Goal: Task Accomplishment & Management: Use online tool/utility

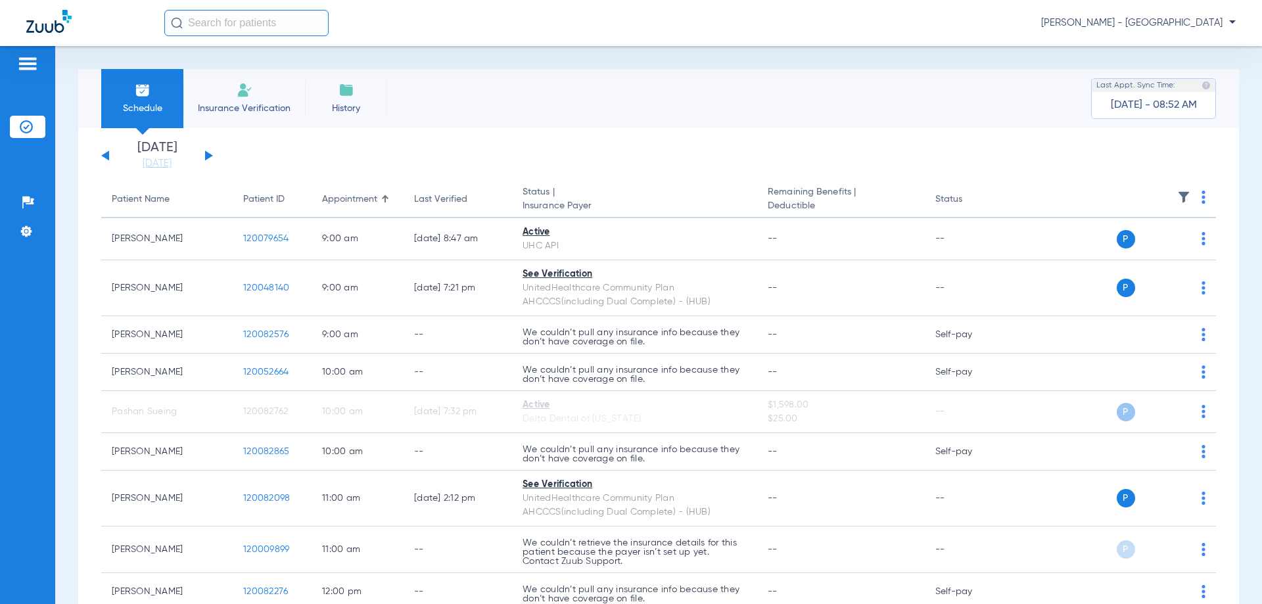
click at [208, 155] on button at bounding box center [209, 156] width 8 height 10
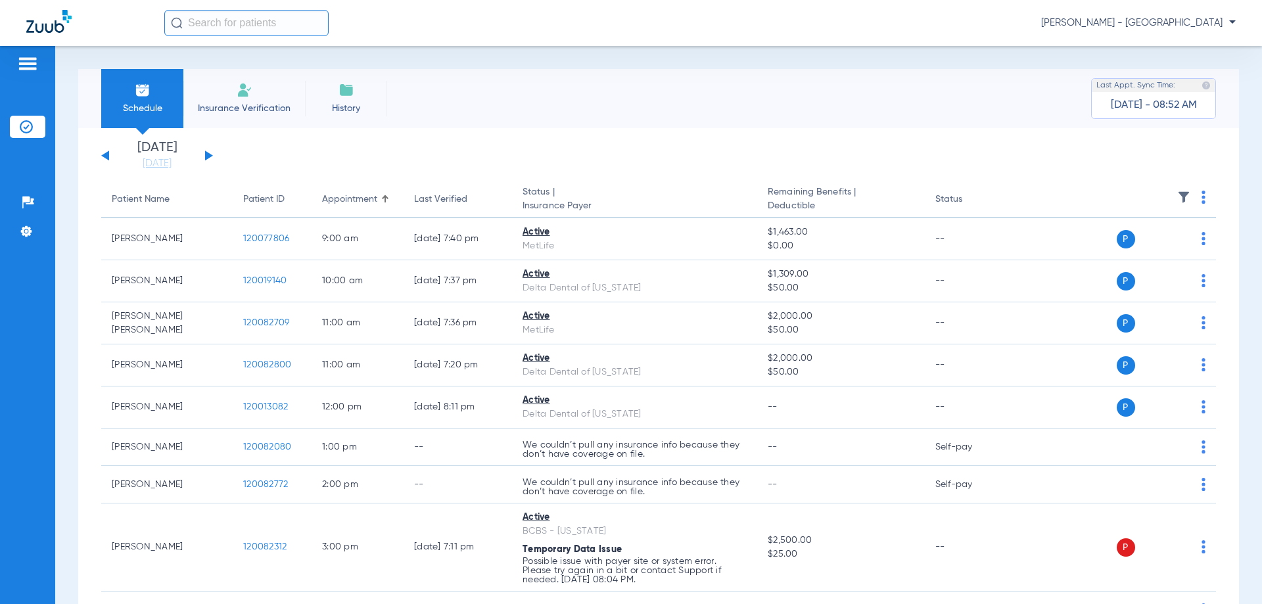
click at [110, 159] on div "[DATE] [DATE] [DATE] [DATE] [DATE] [DATE] [DATE] [DATE] [DATE] [DATE] [DATE] [D…" at bounding box center [157, 155] width 112 height 29
click at [107, 158] on button at bounding box center [105, 156] width 8 height 10
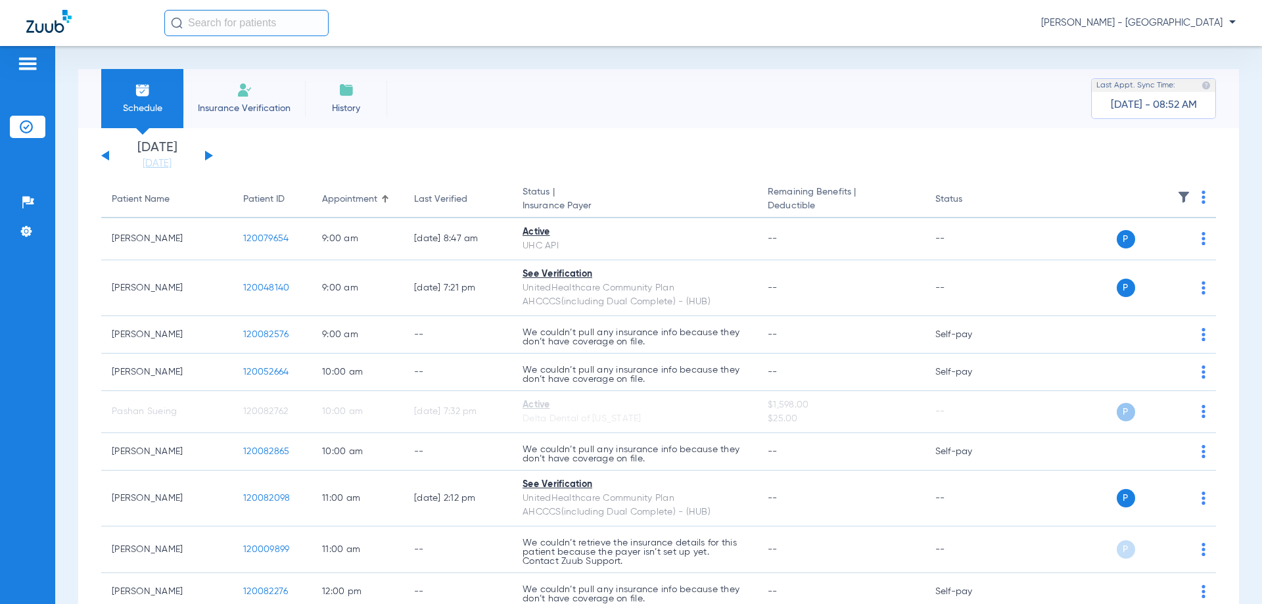
click at [1122, 112] on div "[DATE] - 08:52 AM" at bounding box center [1154, 105] width 86 height 26
click at [206, 160] on div "[DATE] [DATE] [DATE] [DATE] [DATE] [DATE] [DATE] [DATE] [DATE] [DATE] [DATE] [D…" at bounding box center [157, 155] width 112 height 29
click at [210, 157] on button at bounding box center [209, 156] width 8 height 10
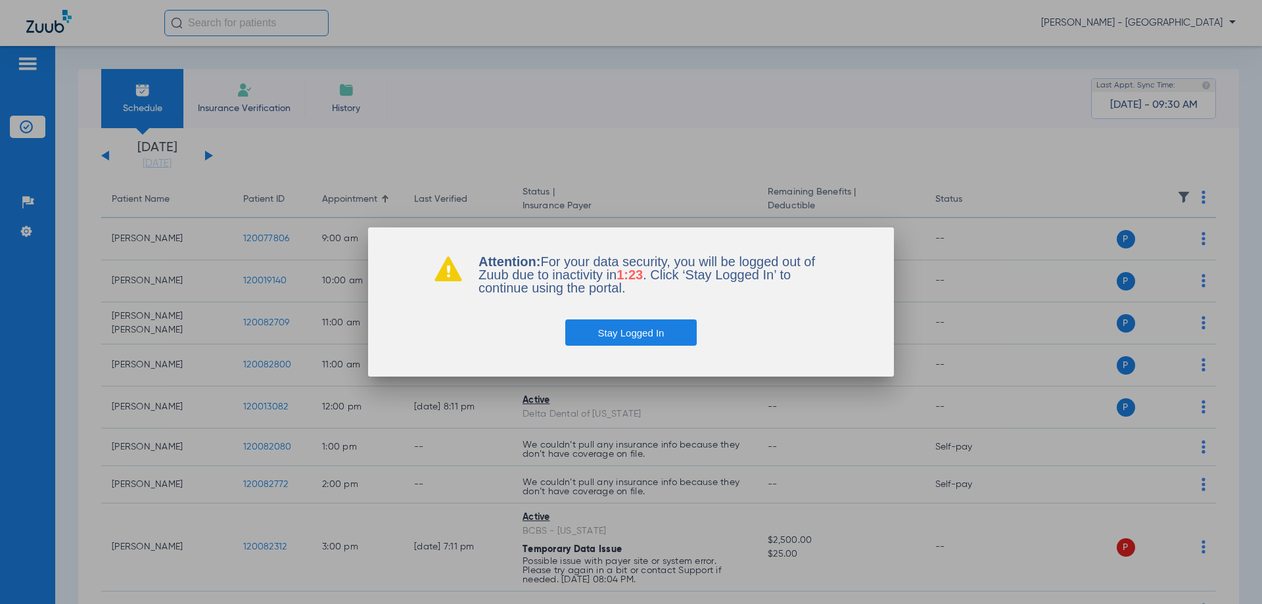
click at [600, 333] on button "Stay Logged In" at bounding box center [631, 333] width 132 height 26
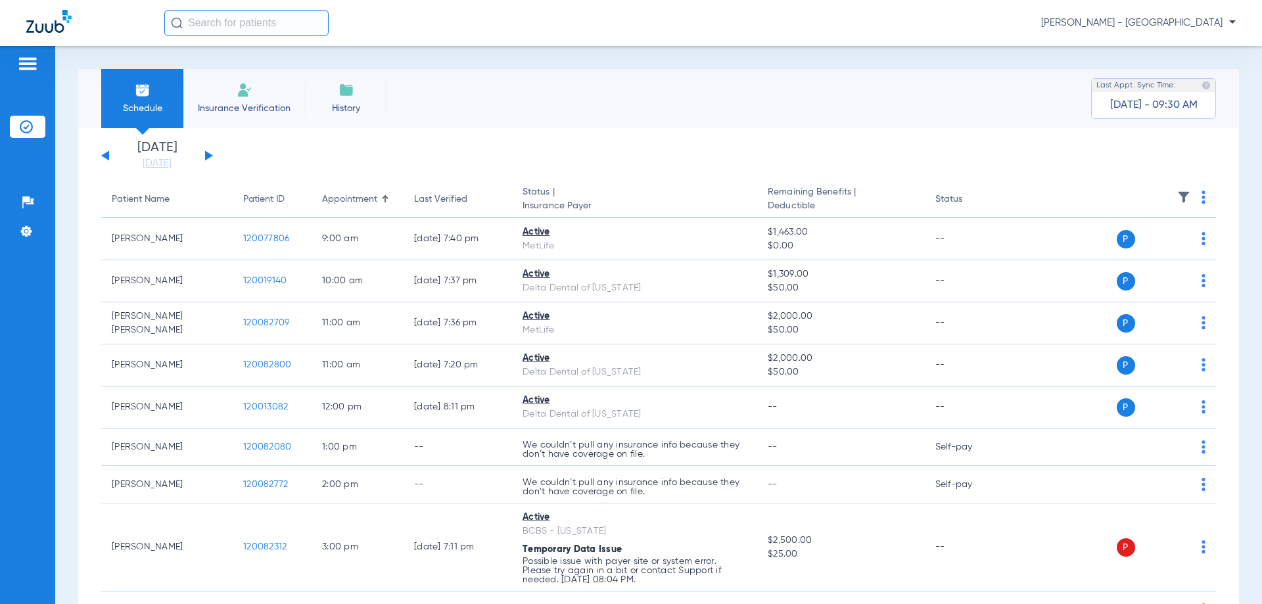
click at [24, 60] on img at bounding box center [27, 64] width 21 height 16
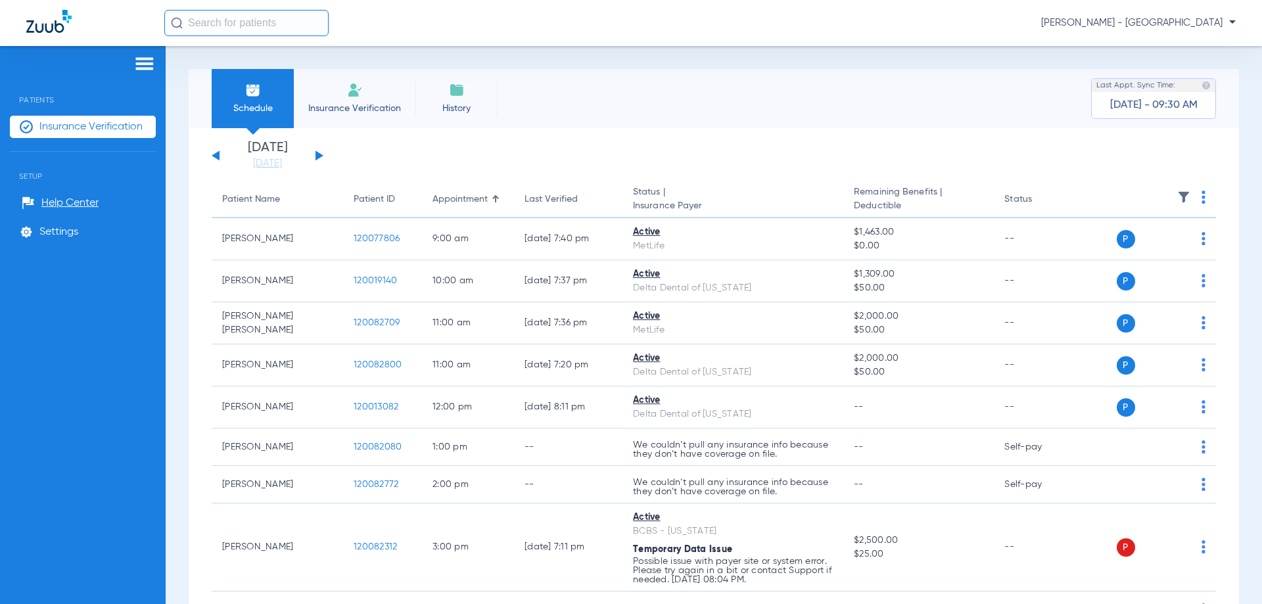
click at [142, 64] on img at bounding box center [144, 64] width 21 height 16
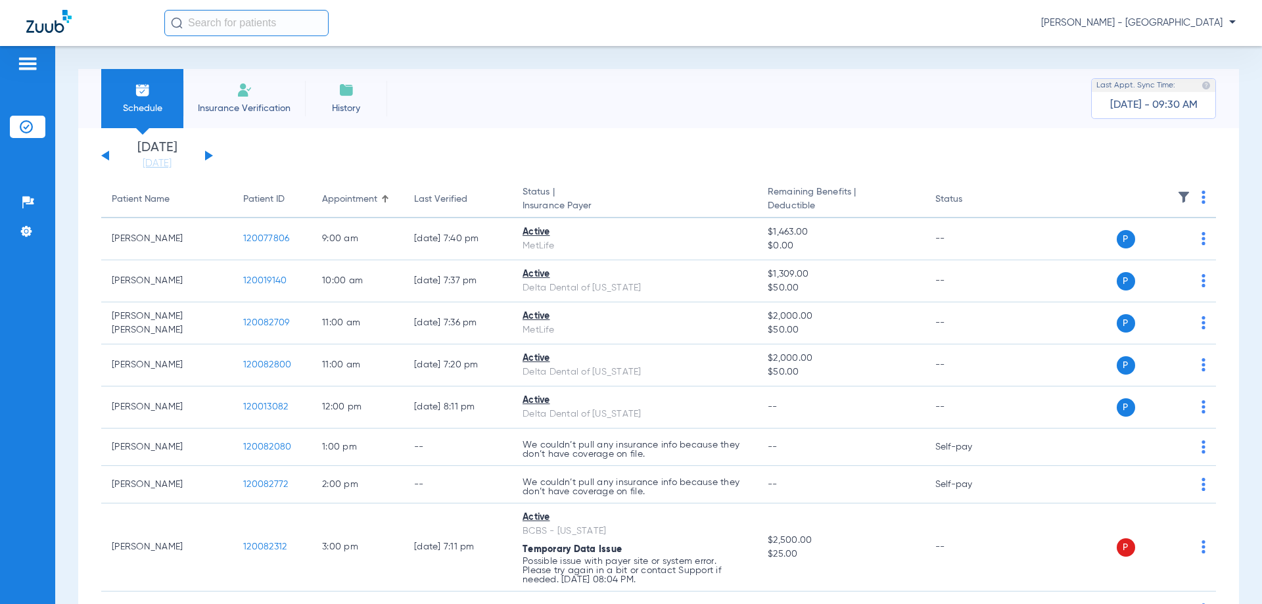
click at [265, 114] on span "Insurance Verification" at bounding box center [244, 108] width 102 height 13
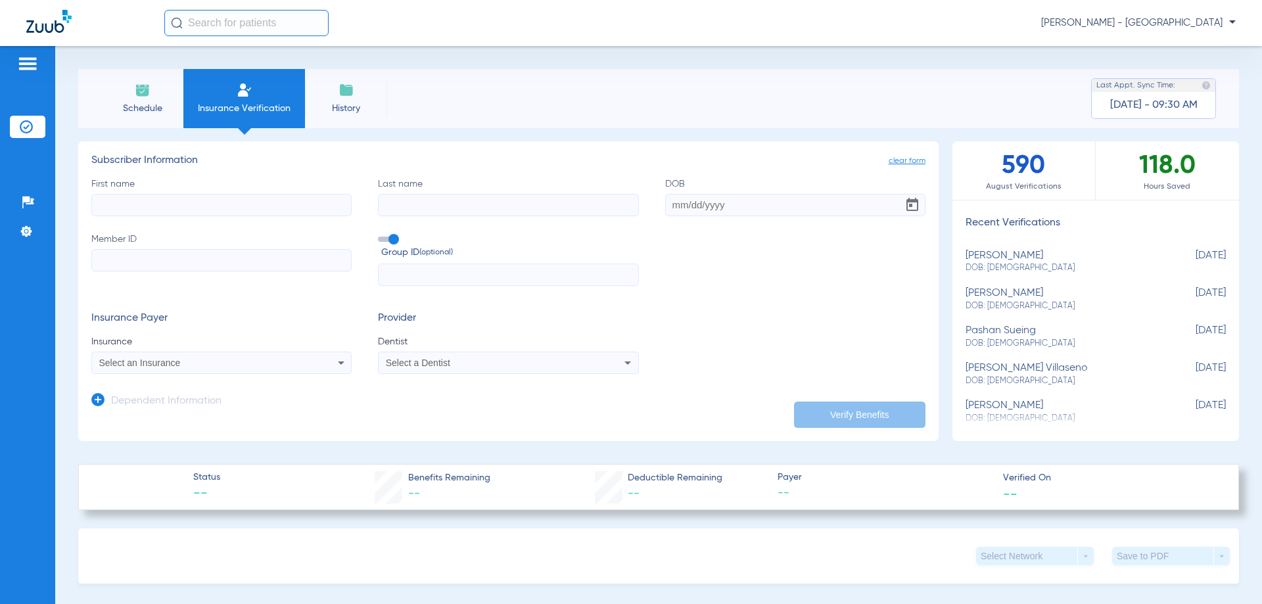
click at [230, 23] on input "text" at bounding box center [246, 23] width 164 height 26
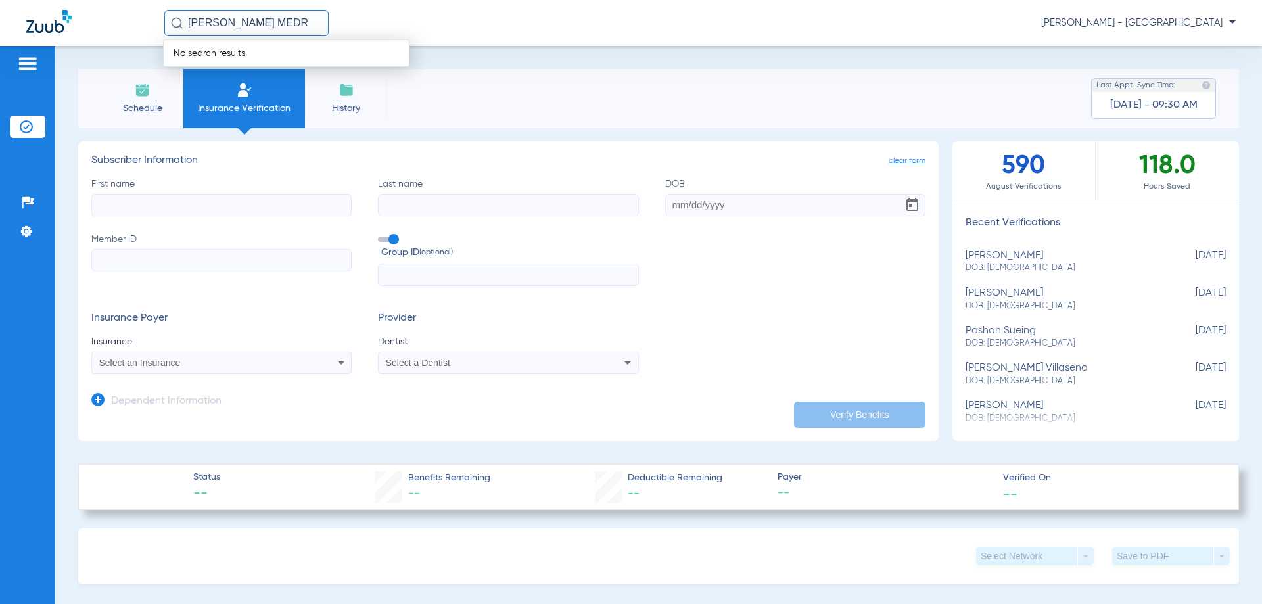
drag, startPoint x: 268, startPoint y: 19, endPoint x: 170, endPoint y: 20, distance: 97.3
click at [170, 20] on input "[PERSON_NAME] MEDR" at bounding box center [246, 23] width 164 height 26
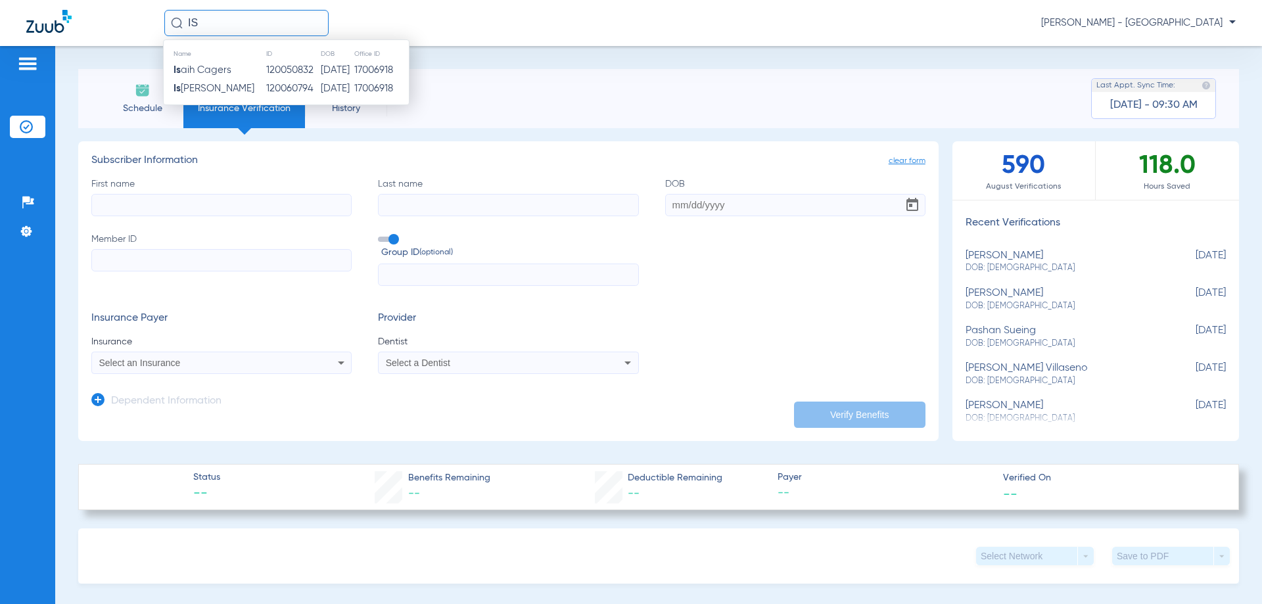
type input "I"
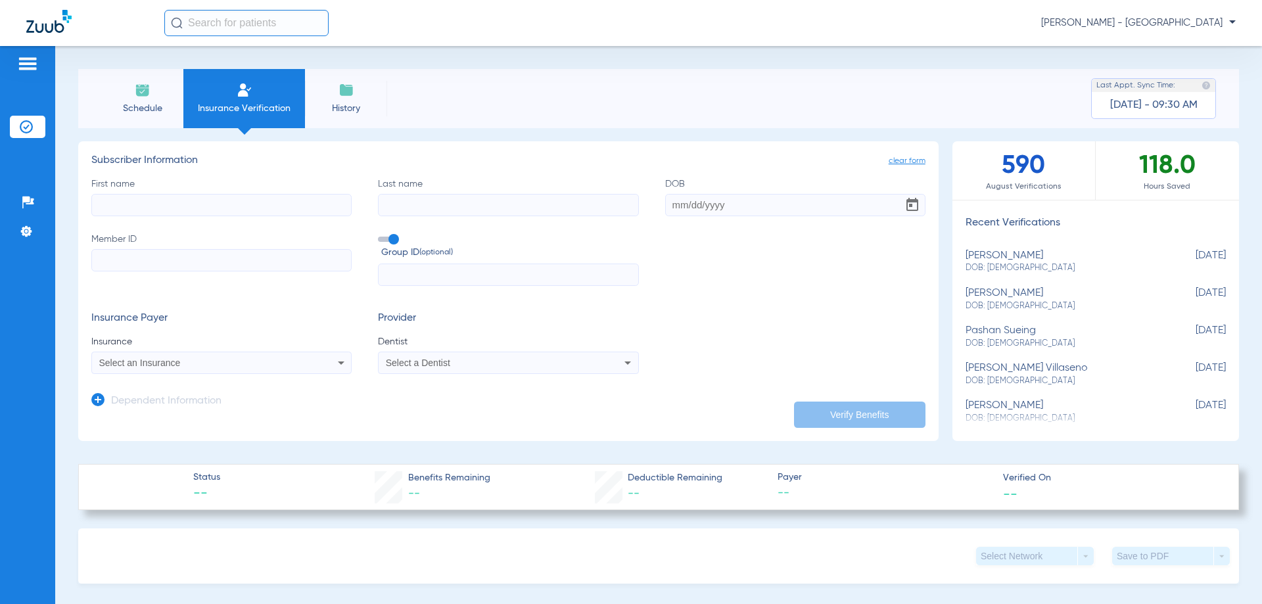
click at [204, 22] on input "text" at bounding box center [246, 23] width 164 height 26
paste input "[DEMOGRAPHIC_DATA]"
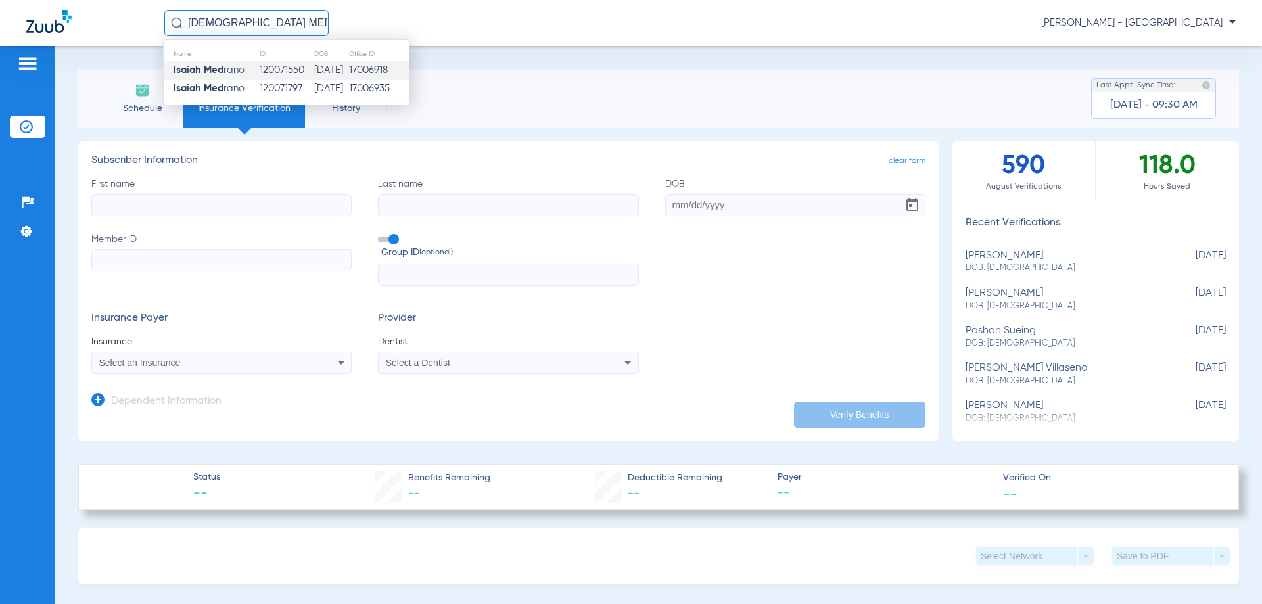
click at [272, 68] on td "120071550" at bounding box center [286, 70] width 54 height 18
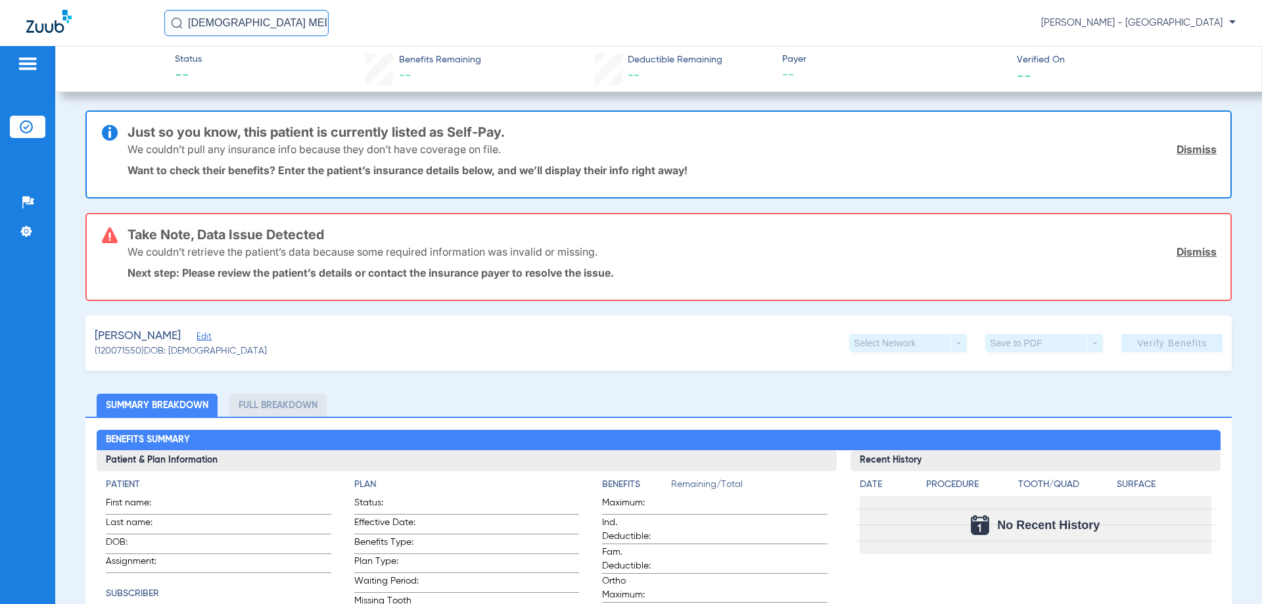
click at [243, 33] on input "[DEMOGRAPHIC_DATA] MED" at bounding box center [246, 23] width 164 height 26
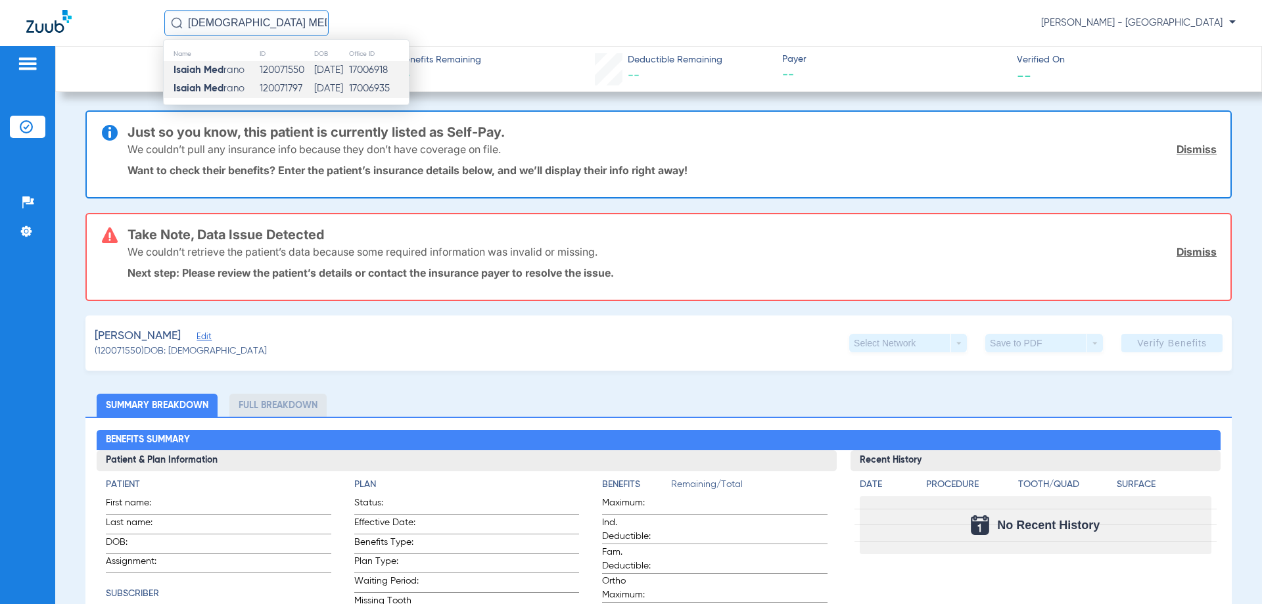
click at [264, 82] on td "120071797" at bounding box center [286, 89] width 54 height 18
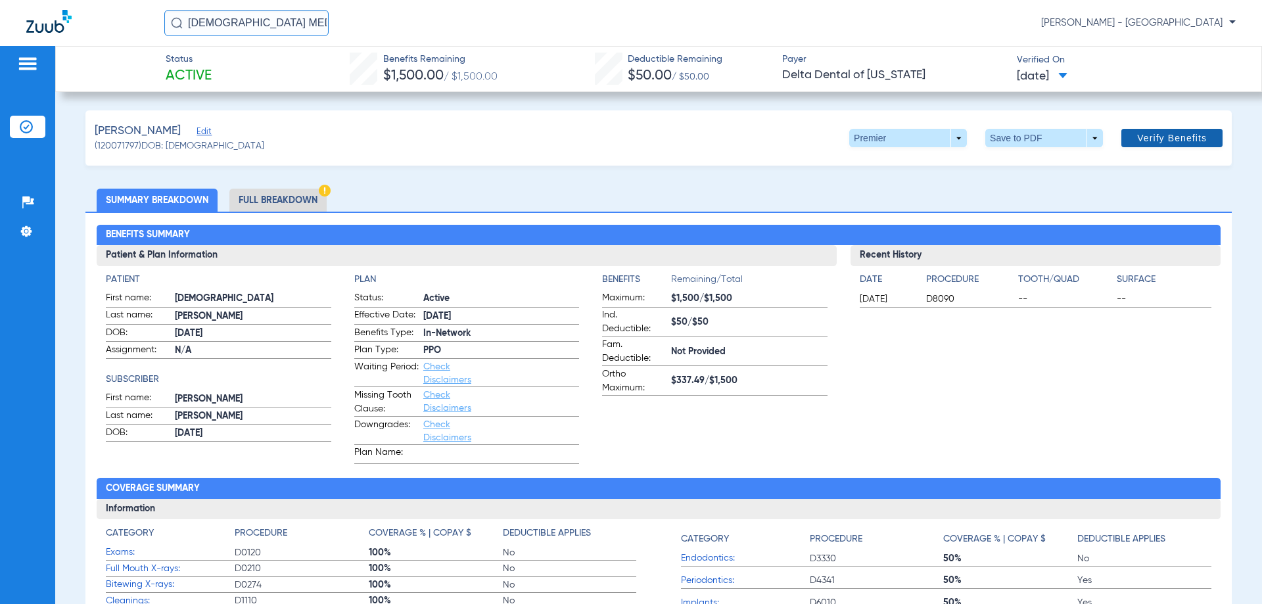
click at [1138, 141] on span "Verify Benefits" at bounding box center [1172, 138] width 70 height 11
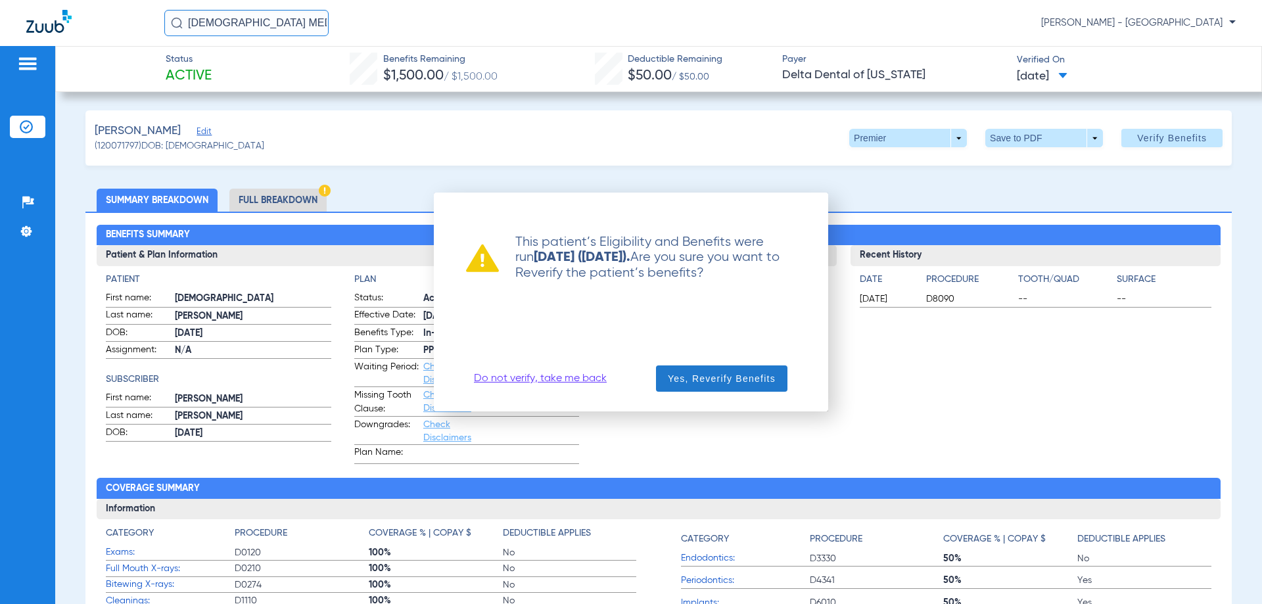
click at [711, 383] on span "Yes, Reverify Benefits" at bounding box center [722, 378] width 108 height 13
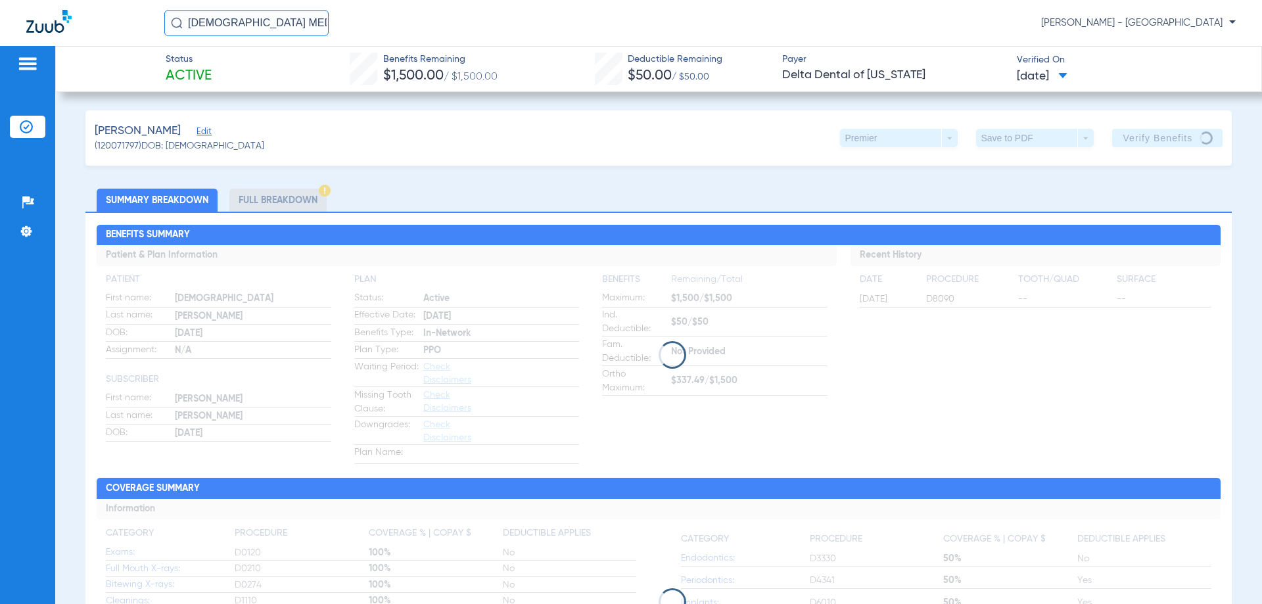
click at [721, 382] on app-loading-indicator at bounding box center [659, 354] width 1124 height 219
drag, startPoint x: 362, startPoint y: 276, endPoint x: 381, endPoint y: 260, distance: 24.7
click at [364, 272] on app-loading-indicator at bounding box center [659, 354] width 1124 height 219
click at [42, 0] on div "ISAIAH MED [PERSON_NAME] - [GEOGRAPHIC_DATA]" at bounding box center [631, 23] width 1262 height 46
click at [51, 24] on img at bounding box center [48, 21] width 45 height 23
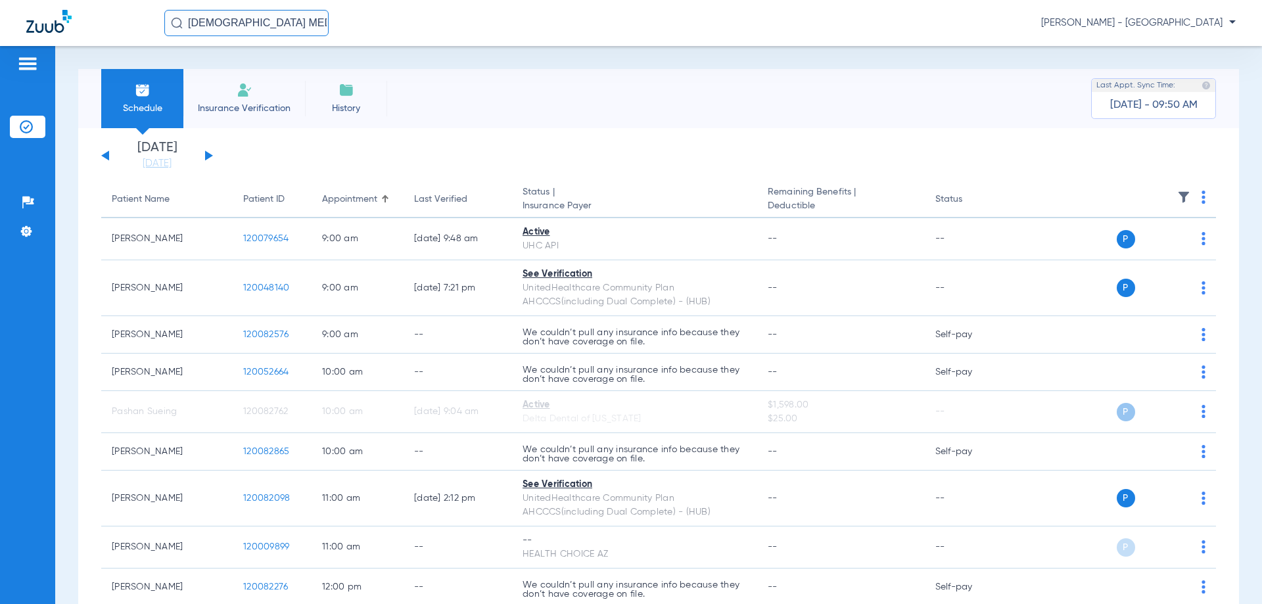
click at [258, 24] on input "[DEMOGRAPHIC_DATA] MED" at bounding box center [246, 23] width 164 height 26
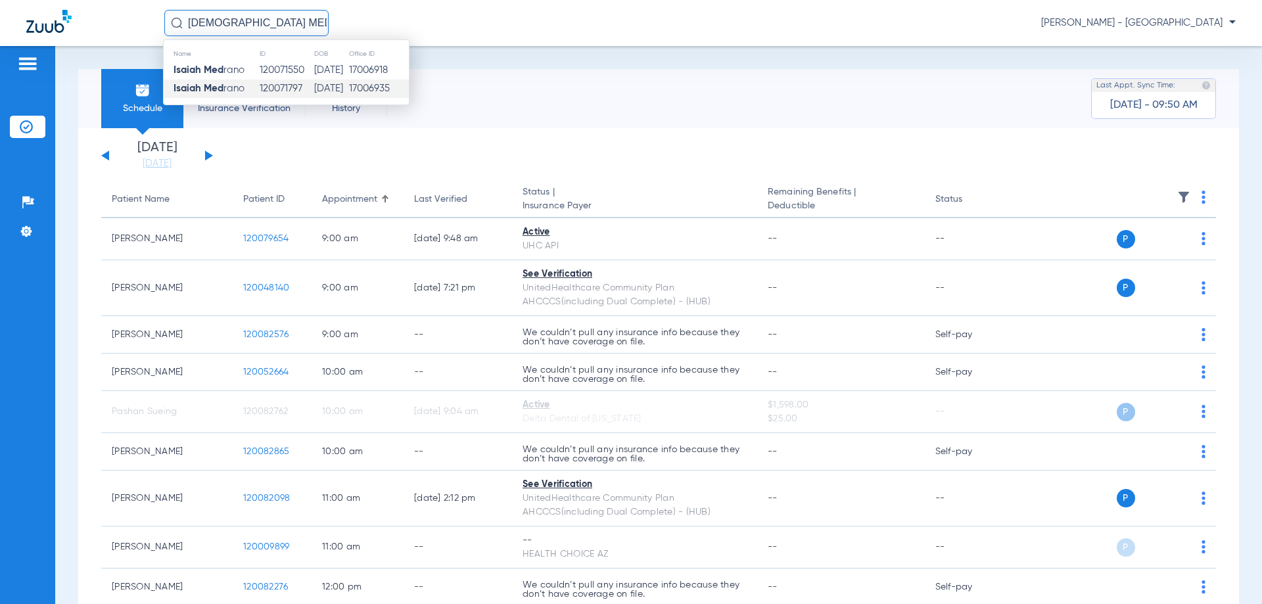
click at [271, 88] on td "120071797" at bounding box center [286, 89] width 54 height 18
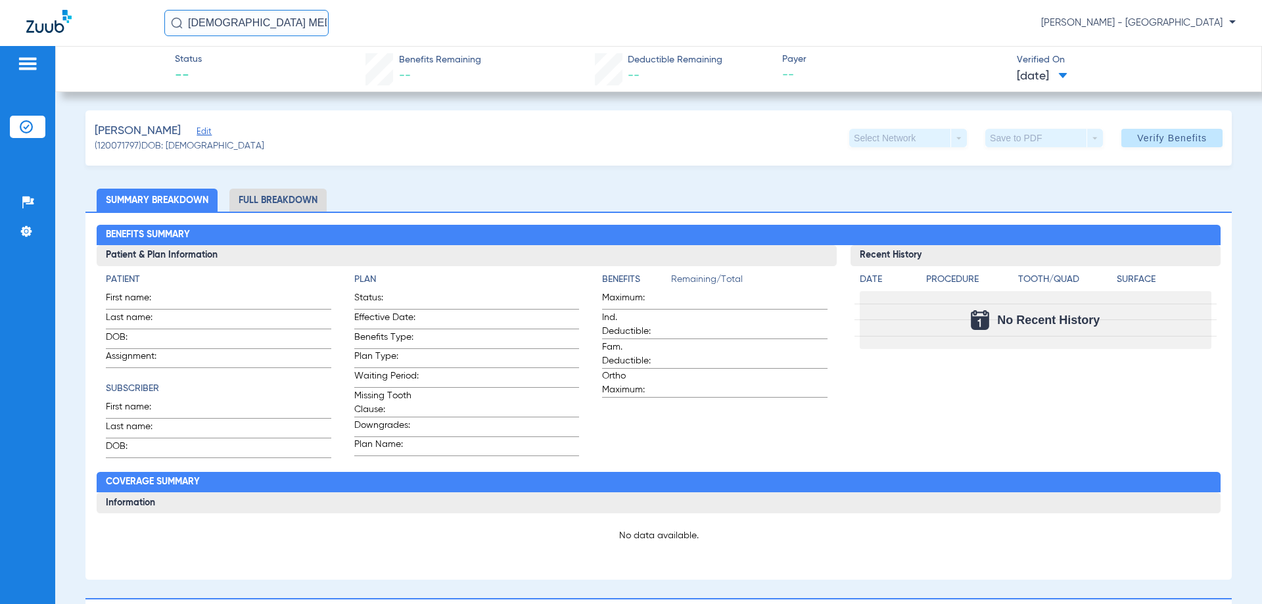
click at [282, 203] on li "Full Breakdown" at bounding box center [277, 200] width 97 height 23
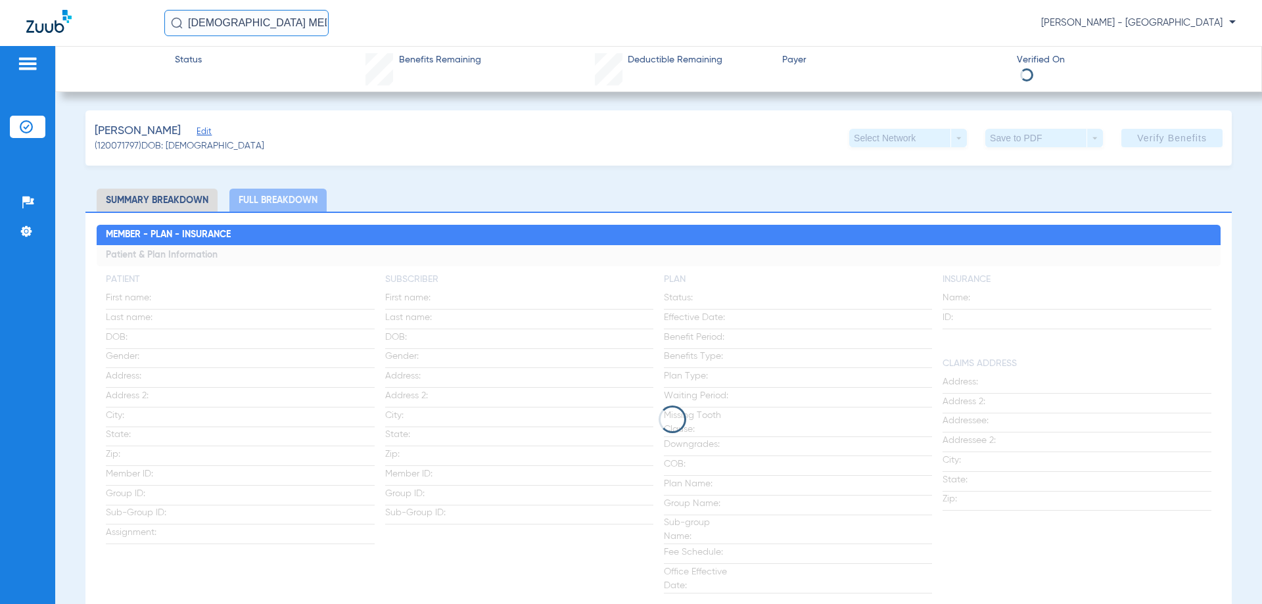
click at [166, 195] on li "Summary Breakdown" at bounding box center [157, 200] width 121 height 23
click at [58, 28] on img at bounding box center [48, 21] width 45 height 23
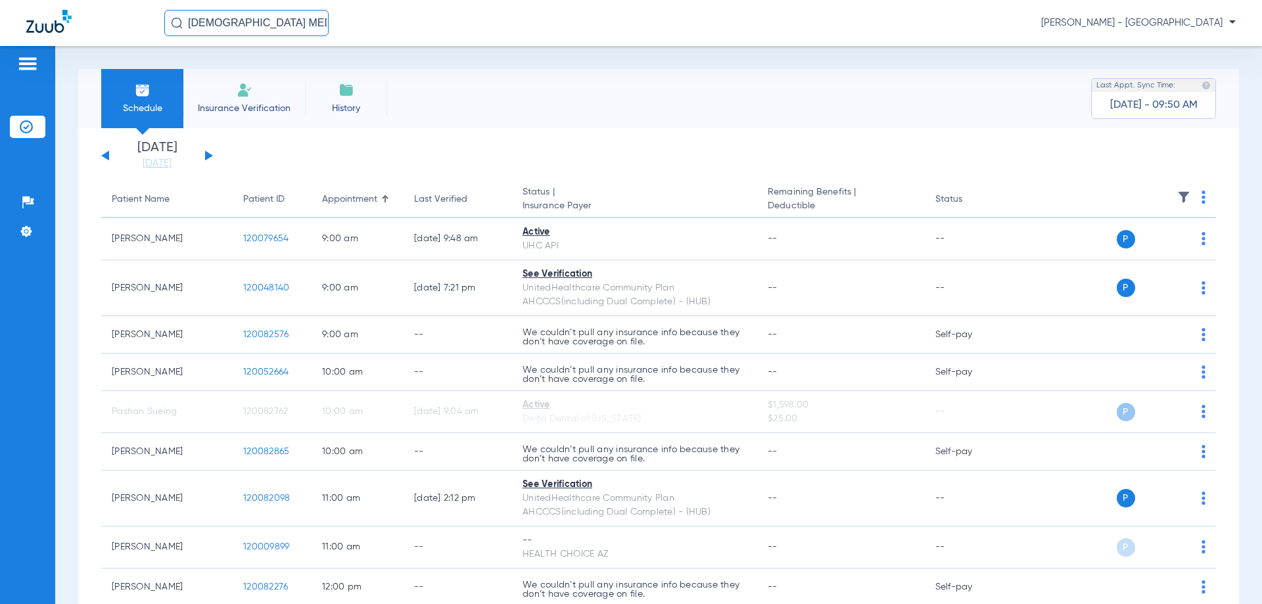
click at [207, 156] on button at bounding box center [209, 156] width 8 height 10
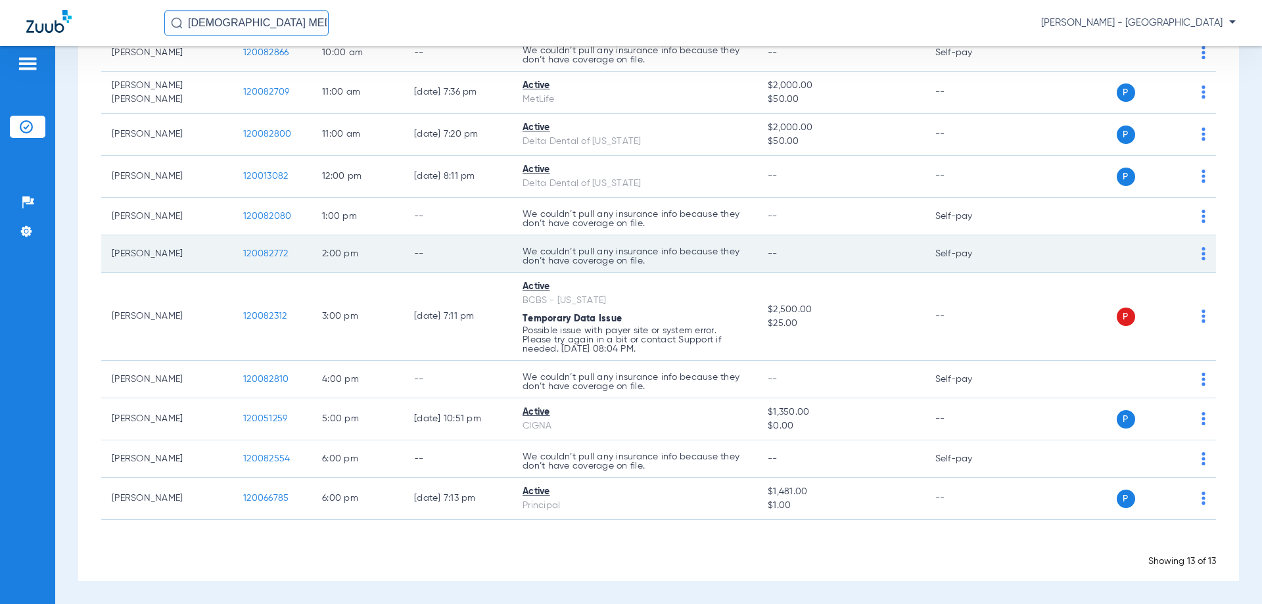
scroll to position [273, 0]
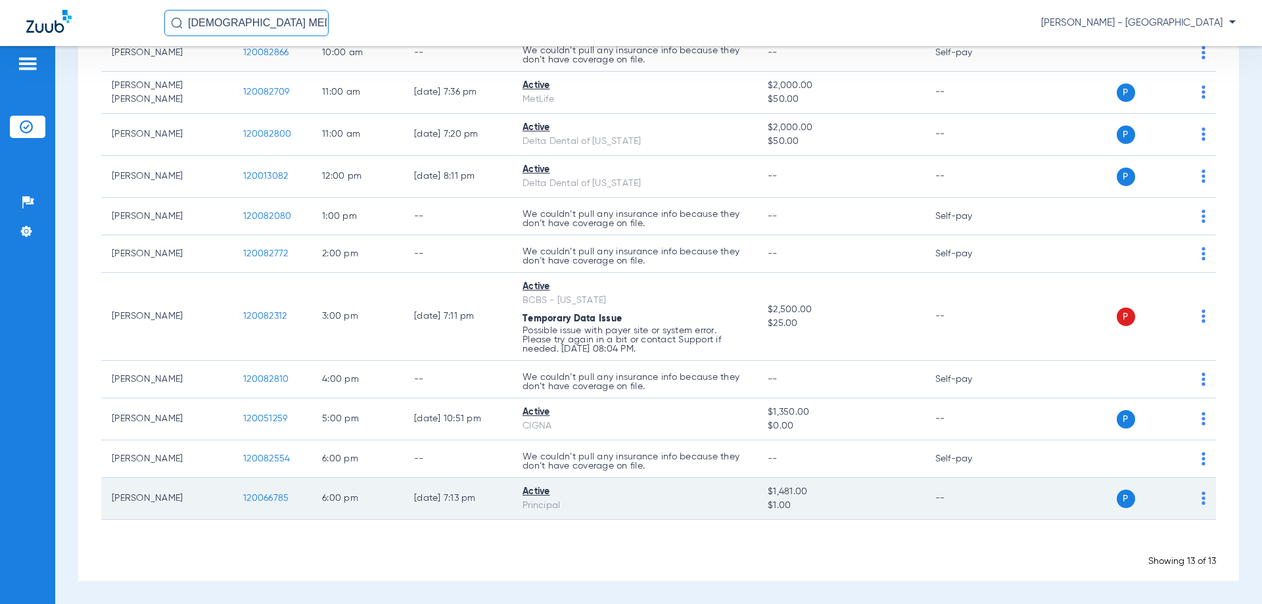
click at [566, 502] on div "Principal" at bounding box center [635, 506] width 224 height 14
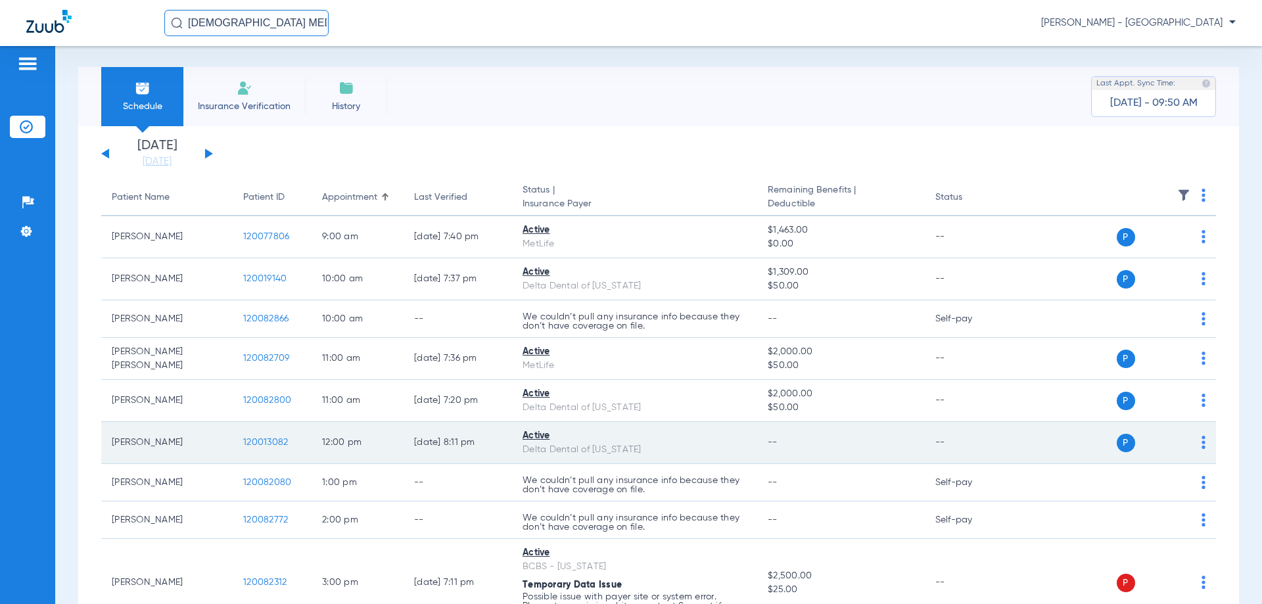
scroll to position [0, 0]
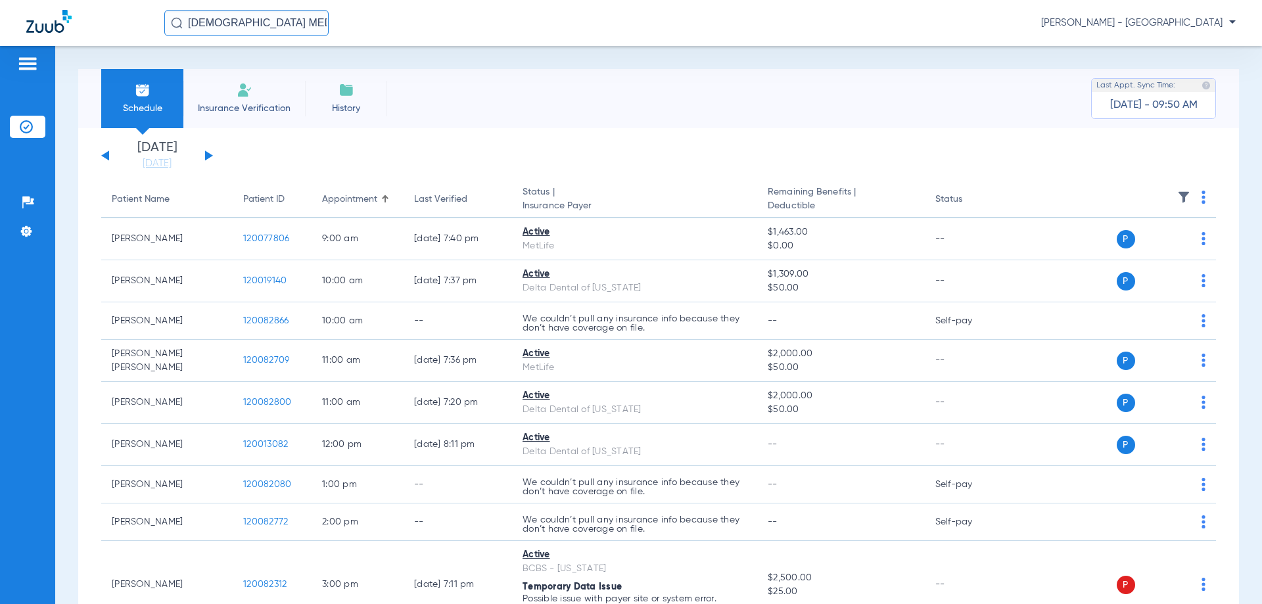
click at [107, 155] on button at bounding box center [105, 156] width 8 height 10
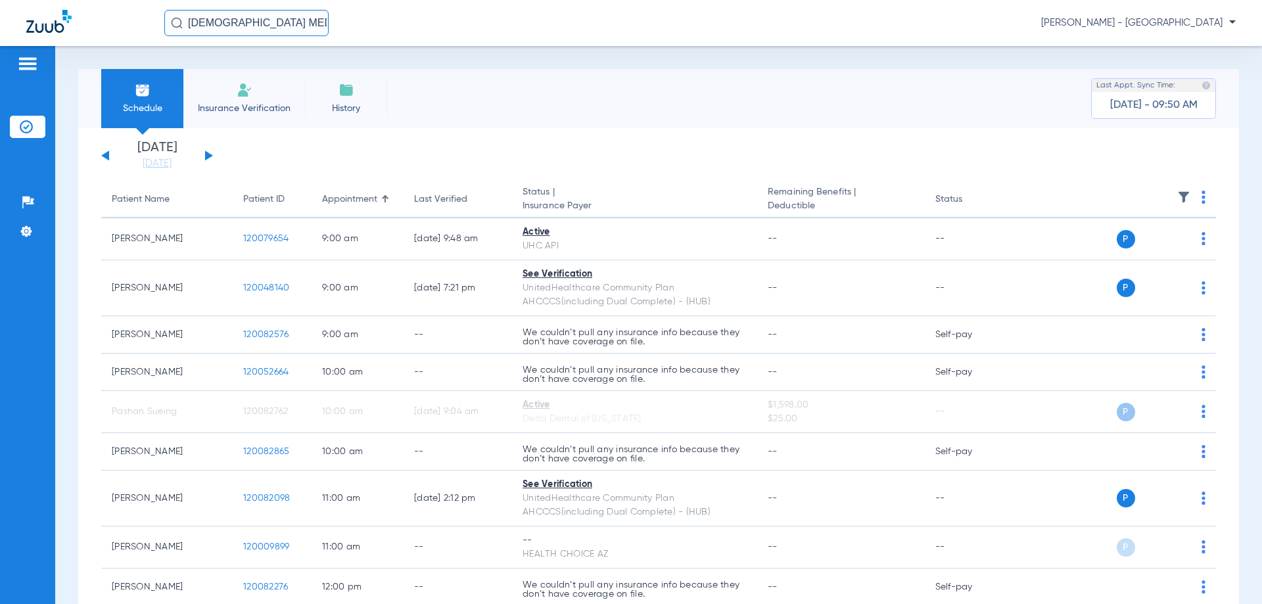
click at [260, 26] on input "[DEMOGRAPHIC_DATA] MED" at bounding box center [246, 23] width 164 height 26
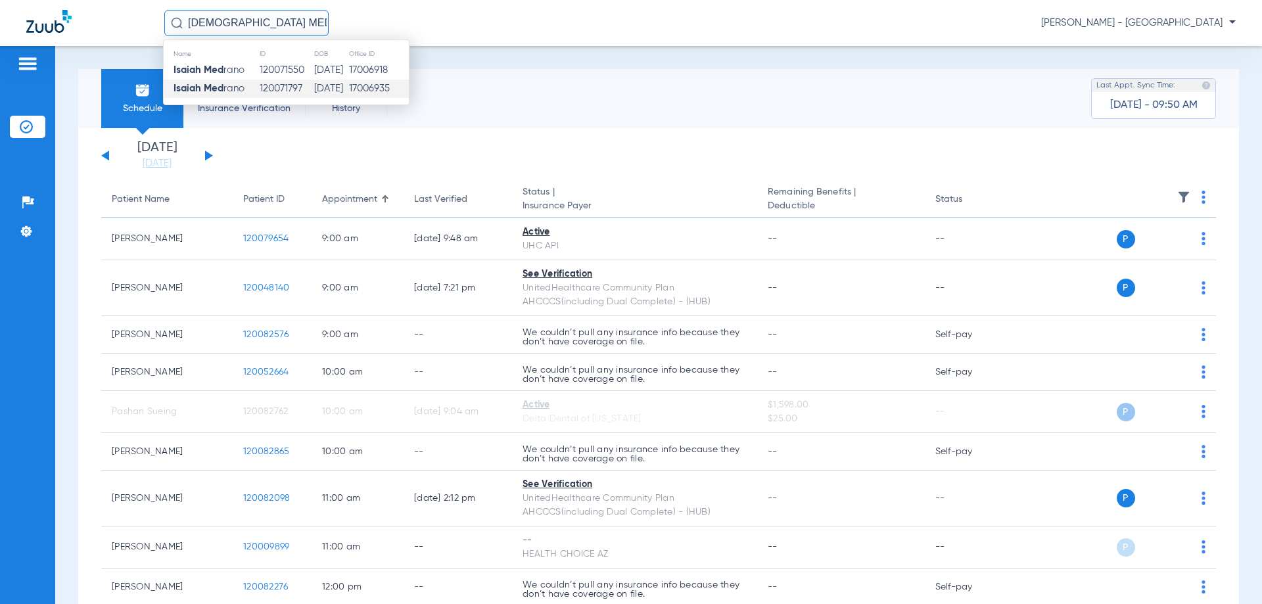
click at [274, 91] on td "120071797" at bounding box center [286, 89] width 54 height 18
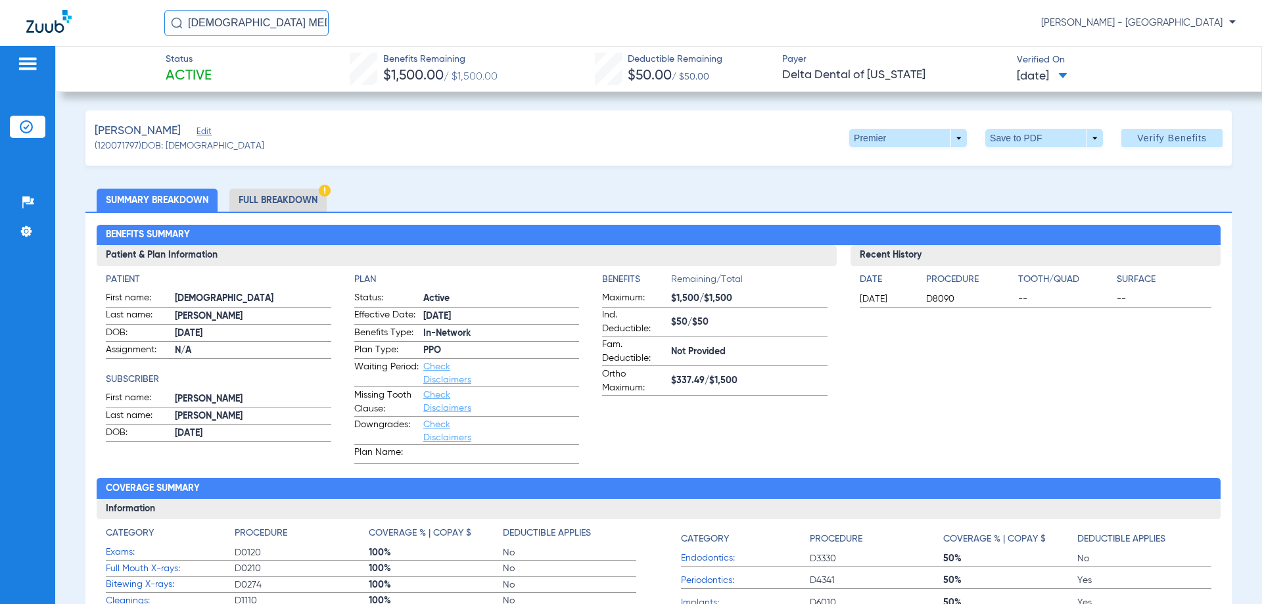
click at [281, 32] on input "[DEMOGRAPHIC_DATA] MED" at bounding box center [246, 23] width 164 height 26
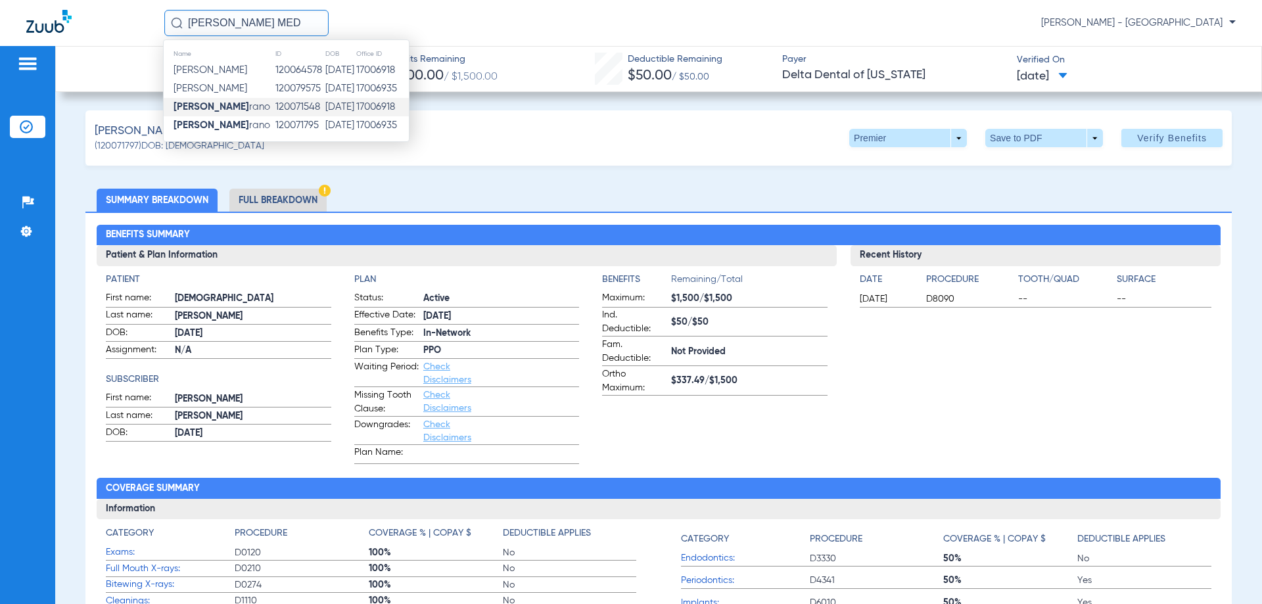
click at [325, 112] on td "[DATE]" at bounding box center [341, 107] width 32 height 18
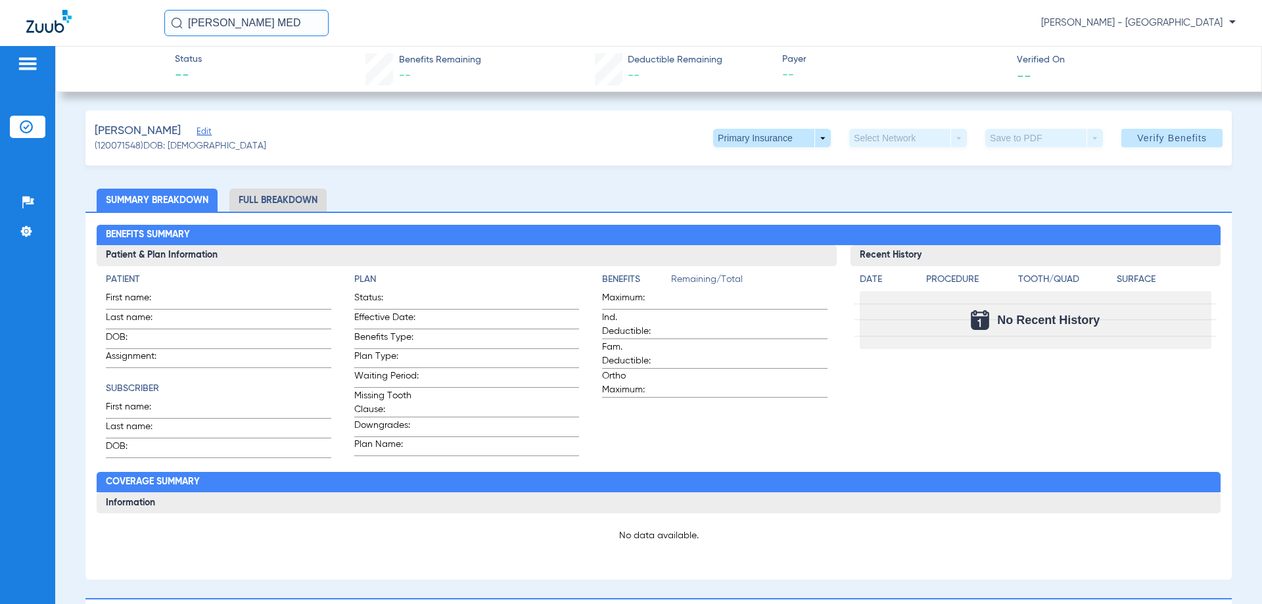
click at [254, 12] on input "[PERSON_NAME] MED" at bounding box center [246, 23] width 164 height 26
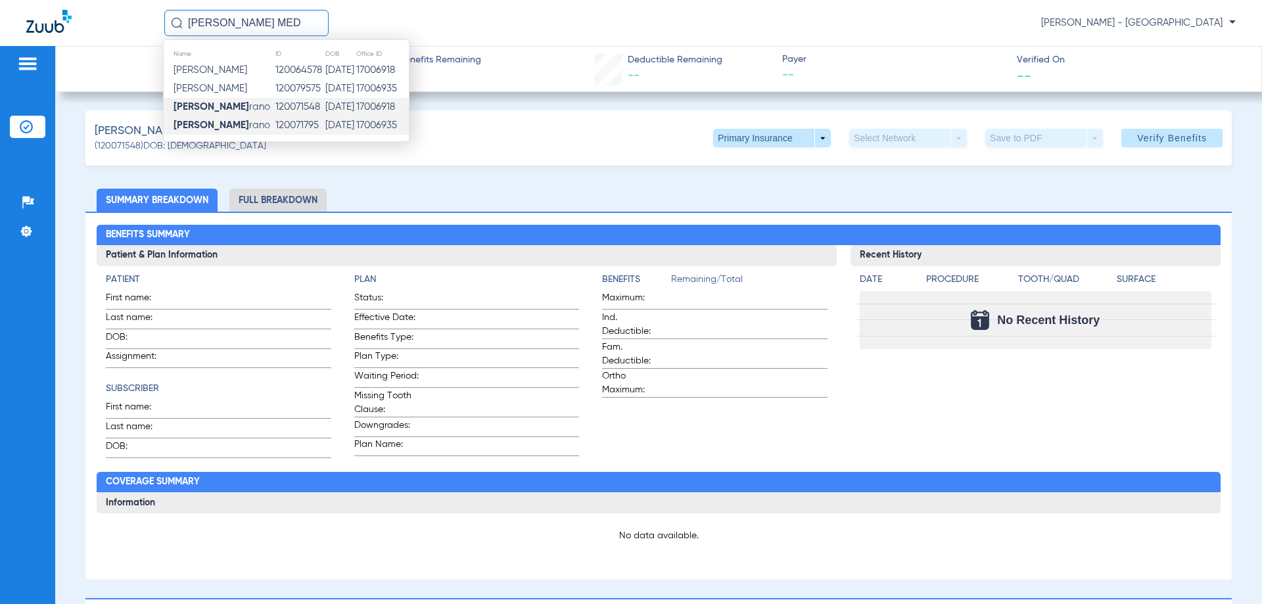
click at [325, 126] on td "[DATE]" at bounding box center [341, 125] width 32 height 18
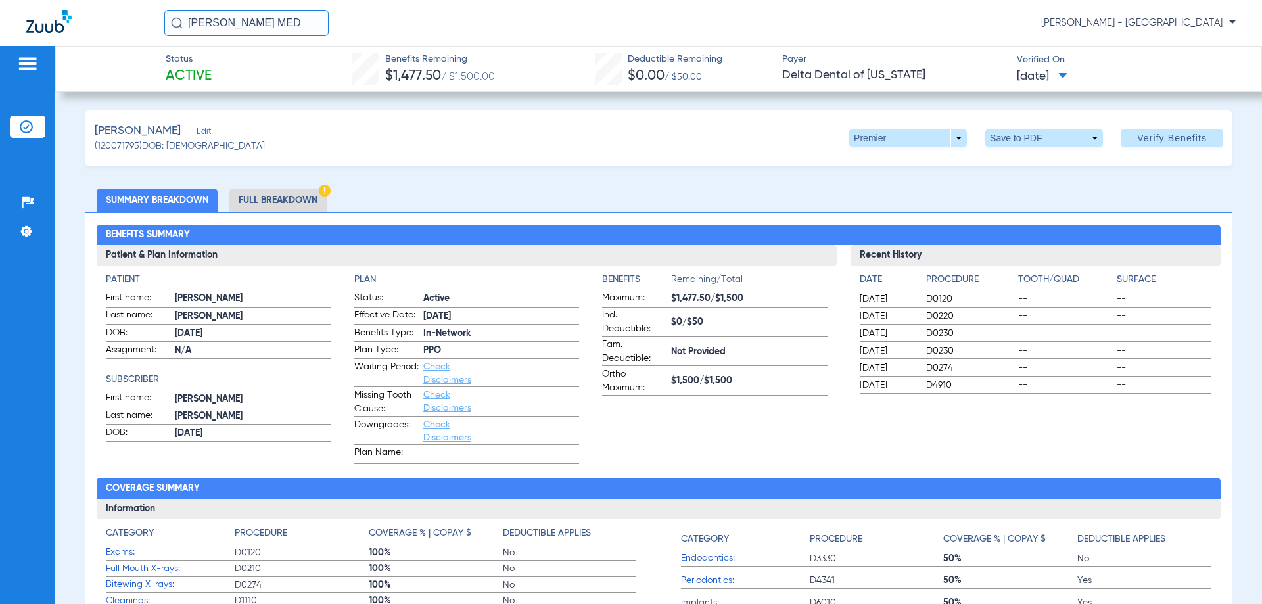
drag, startPoint x: 268, startPoint y: 28, endPoint x: 172, endPoint y: 34, distance: 96.9
click at [172, 34] on input "[PERSON_NAME] MED" at bounding box center [246, 23] width 164 height 26
type input "[PERSON_NAME]"
drag, startPoint x: 281, startPoint y: 21, endPoint x: 159, endPoint y: 19, distance: 121.7
click at [159, 19] on div "[PERSON_NAME] MO Name ID DOB Office ID [PERSON_NAME] 120049762 [DATE] 17006918 …" at bounding box center [631, 23] width 1262 height 46
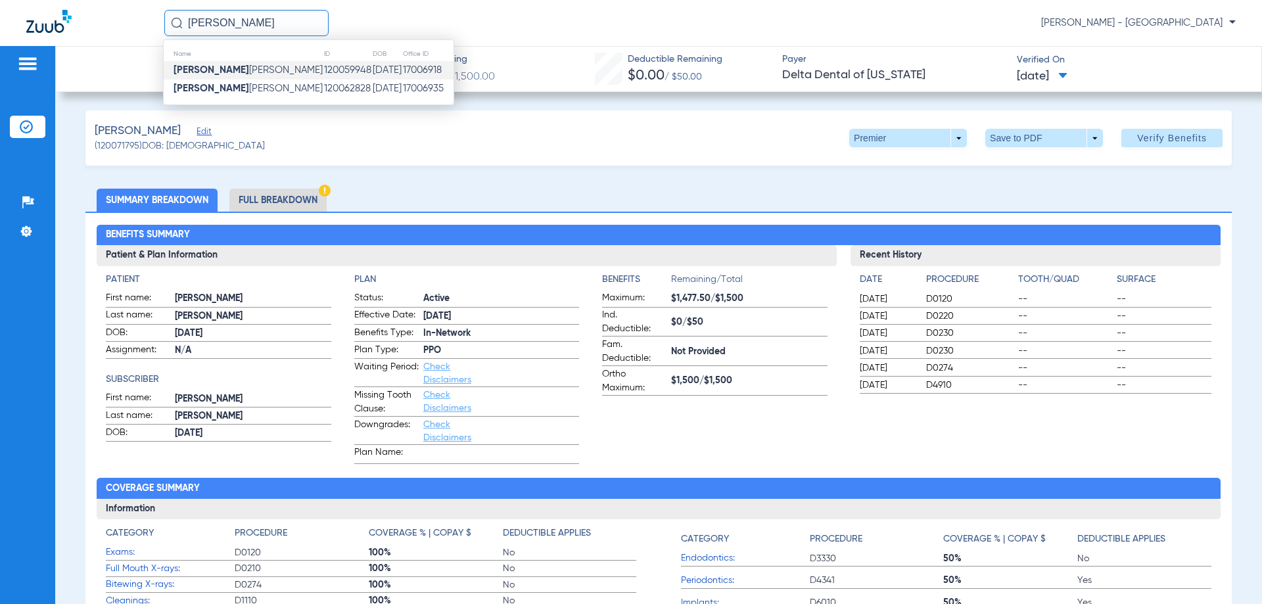
type input "[PERSON_NAME]"
click at [372, 78] on td "[DATE]" at bounding box center [387, 70] width 30 height 18
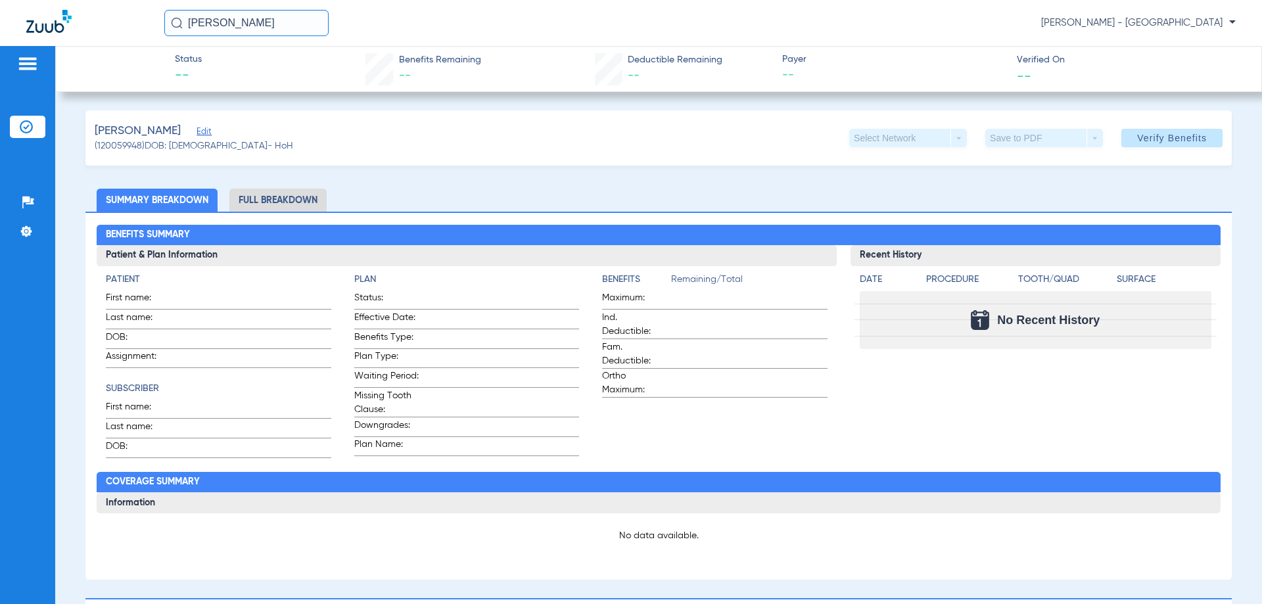
click at [287, 24] on input "[PERSON_NAME]" at bounding box center [246, 23] width 164 height 26
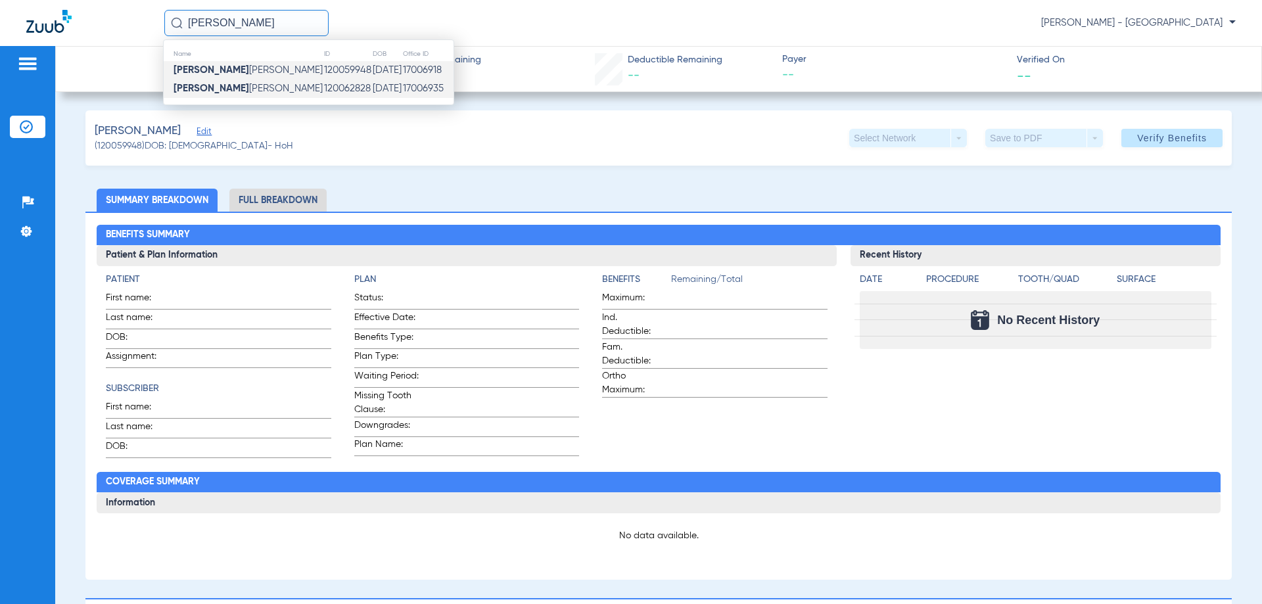
click at [323, 90] on td "120062828" at bounding box center [347, 89] width 49 height 18
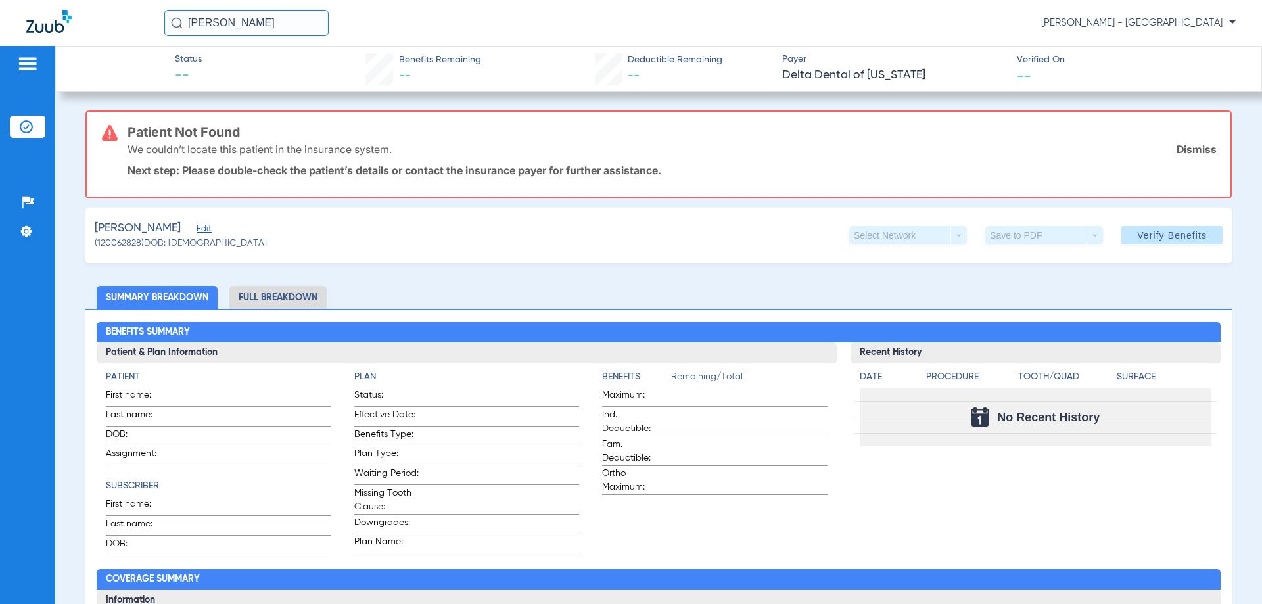
click at [47, 28] on img at bounding box center [48, 21] width 45 height 23
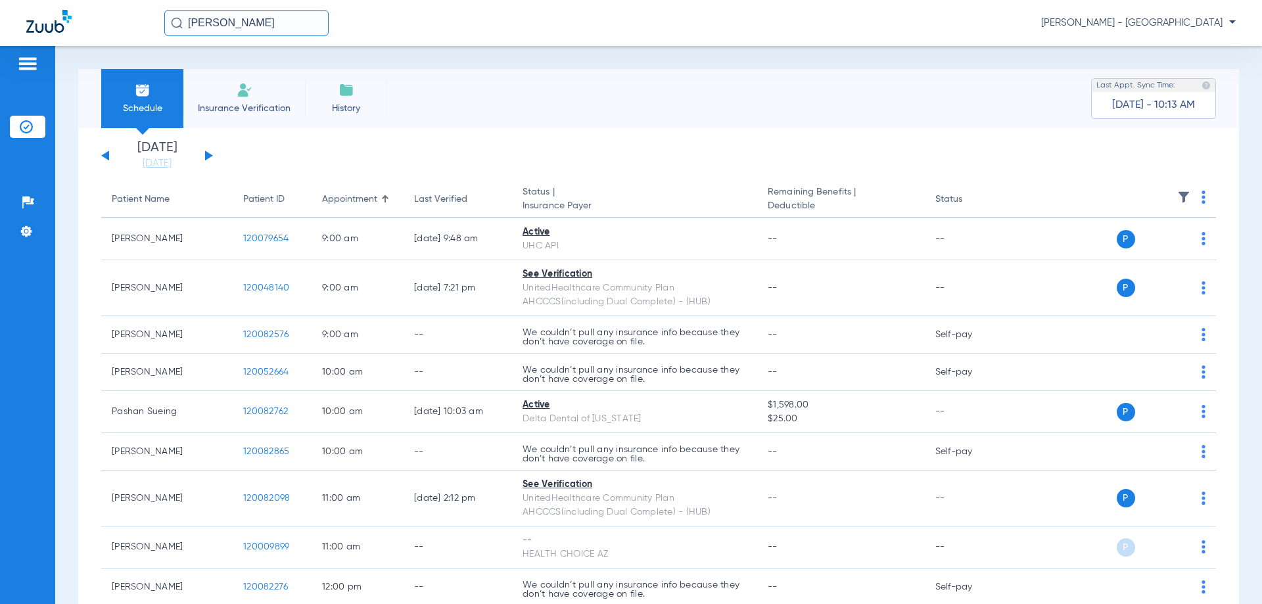
drag, startPoint x: 280, startPoint y: 20, endPoint x: 141, endPoint y: 18, distance: 139.4
click at [141, 18] on div "[PERSON_NAME] MON [PERSON_NAME] - [GEOGRAPHIC_DATA]" at bounding box center [631, 23] width 1262 height 46
drag, startPoint x: 277, startPoint y: 23, endPoint x: 183, endPoint y: 26, distance: 94.1
click at [183, 26] on input "[PERSON_NAME]" at bounding box center [246, 23] width 164 height 26
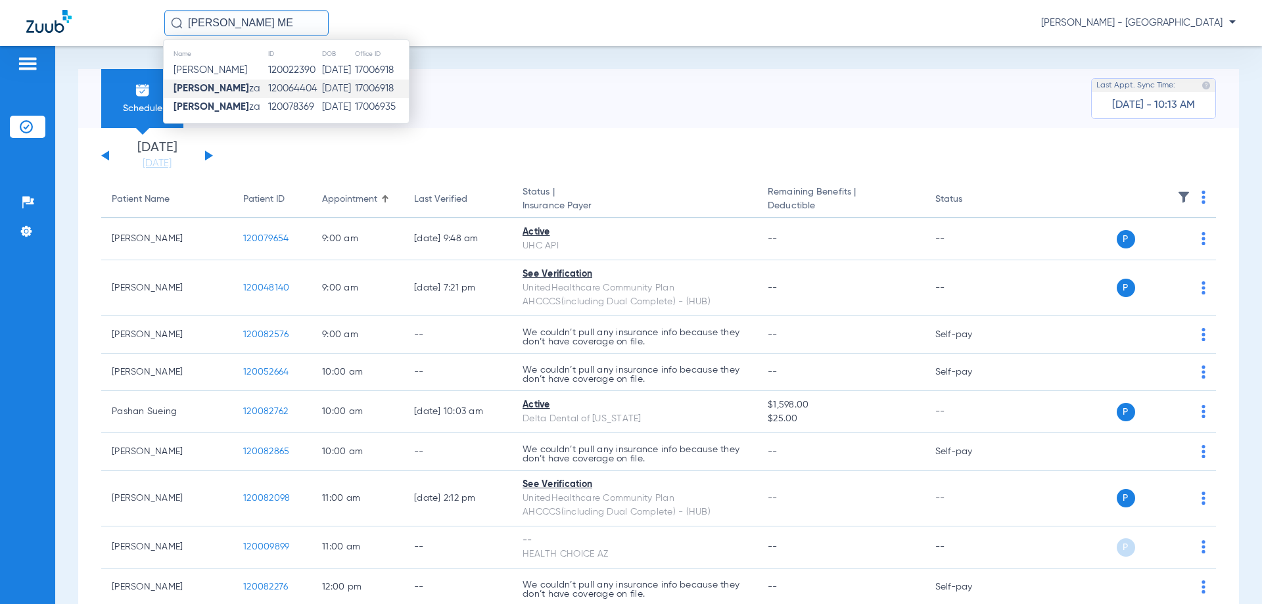
click at [285, 84] on td "120064404" at bounding box center [295, 89] width 54 height 18
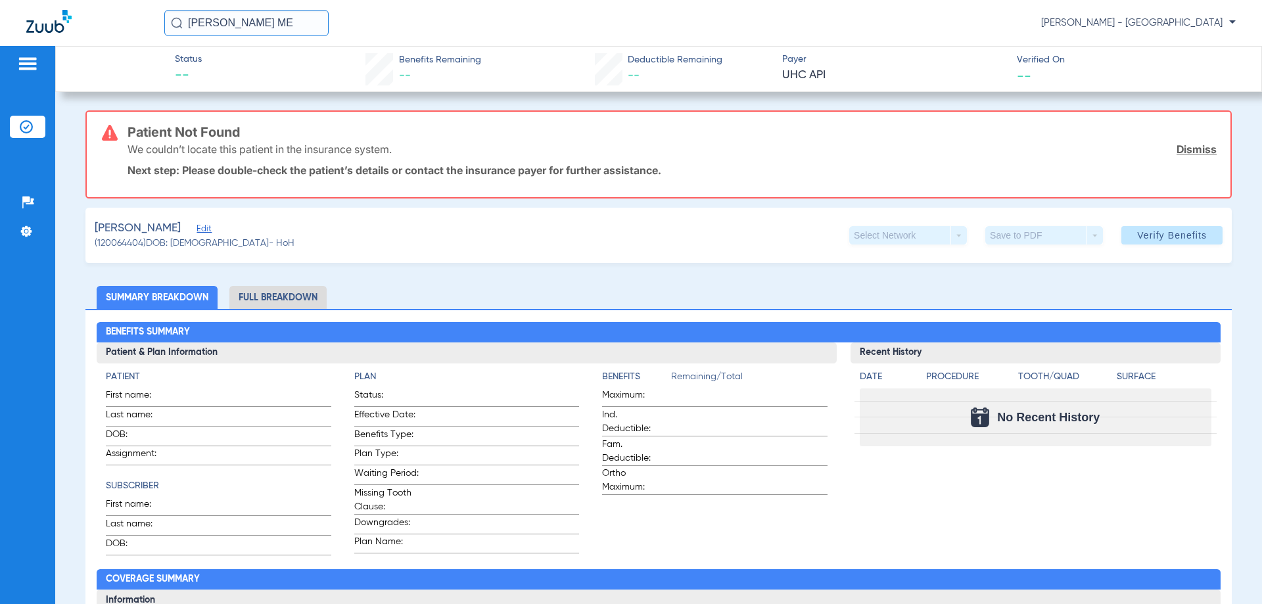
click at [290, 36] on div "[PERSON_NAME] ME [PERSON_NAME] - [GEOGRAPHIC_DATA]" at bounding box center [631, 23] width 1262 height 46
click at [289, 29] on input "[PERSON_NAME] ME" at bounding box center [246, 23] width 164 height 26
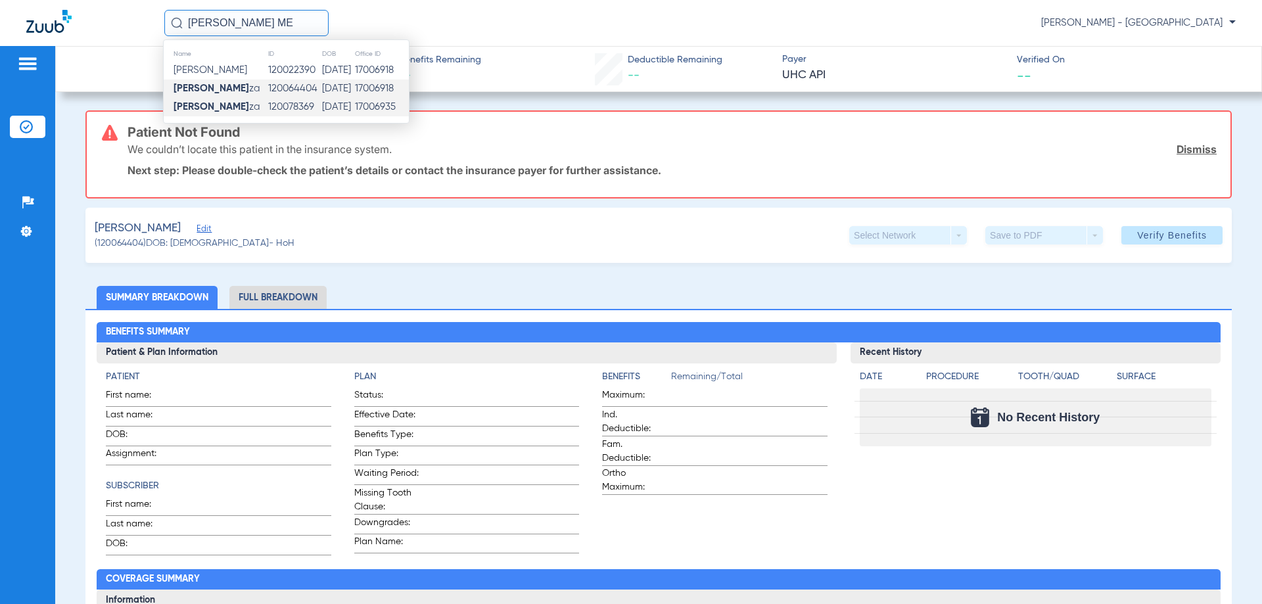
click at [313, 116] on td "120078369" at bounding box center [295, 107] width 54 height 18
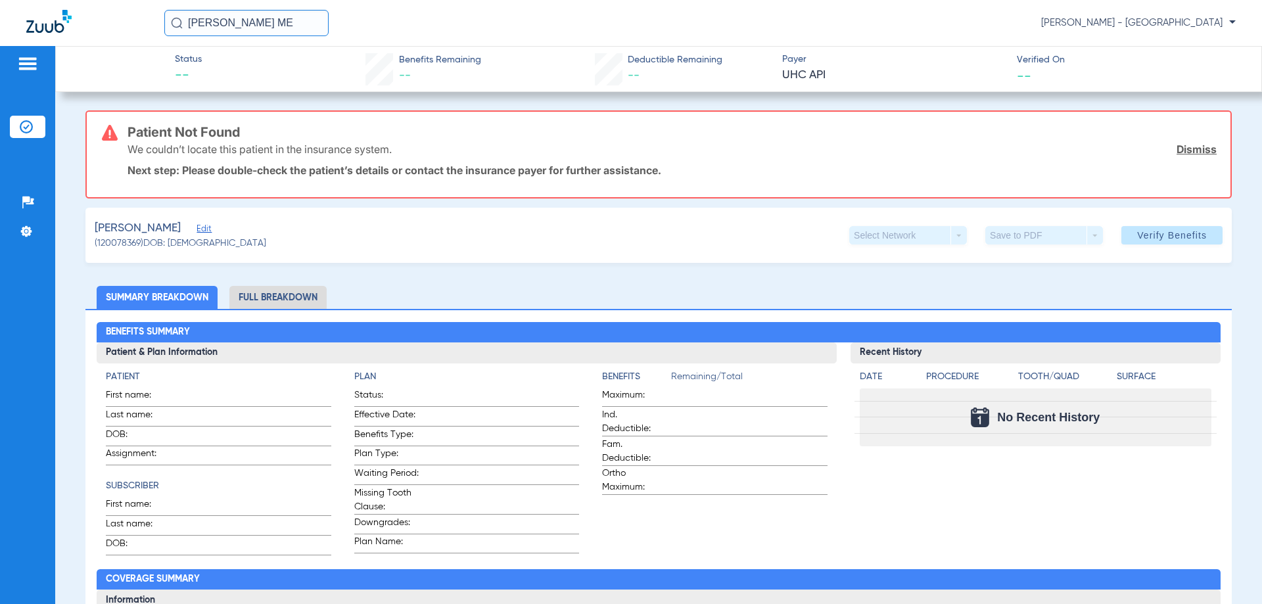
click at [282, 20] on input "[PERSON_NAME] ME" at bounding box center [246, 23] width 164 height 26
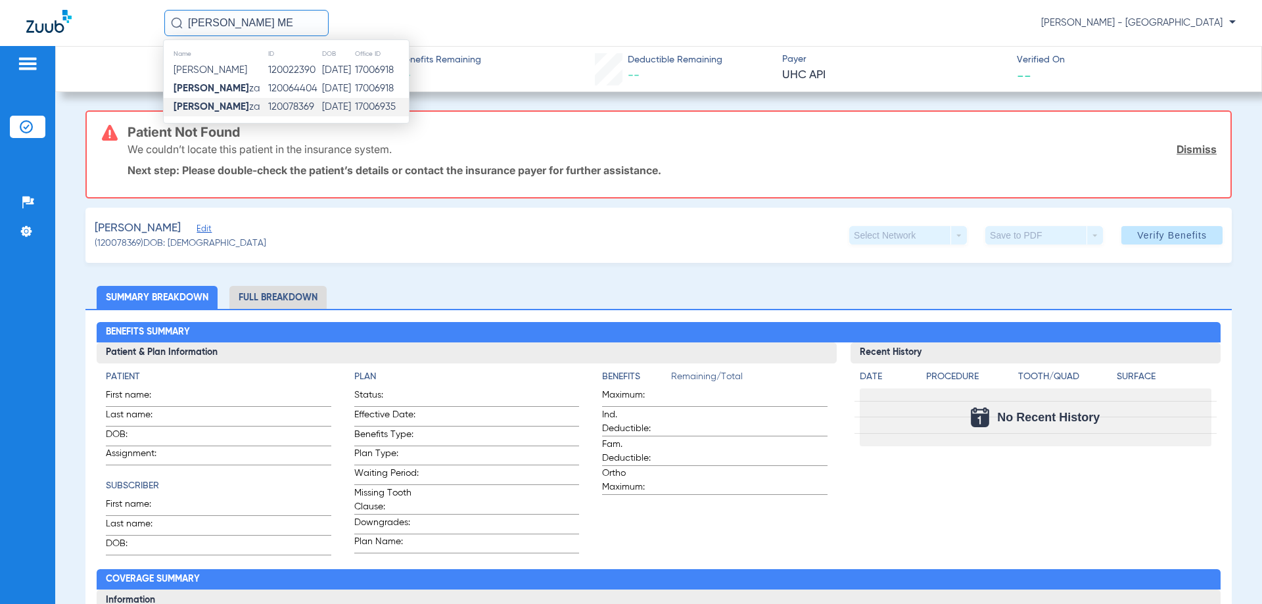
click at [465, 24] on div "[PERSON_NAME] ME Name ID DOB Office ID [PERSON_NAME] 120022390 [DATE] 17006918 …" at bounding box center [700, 23] width 1072 height 26
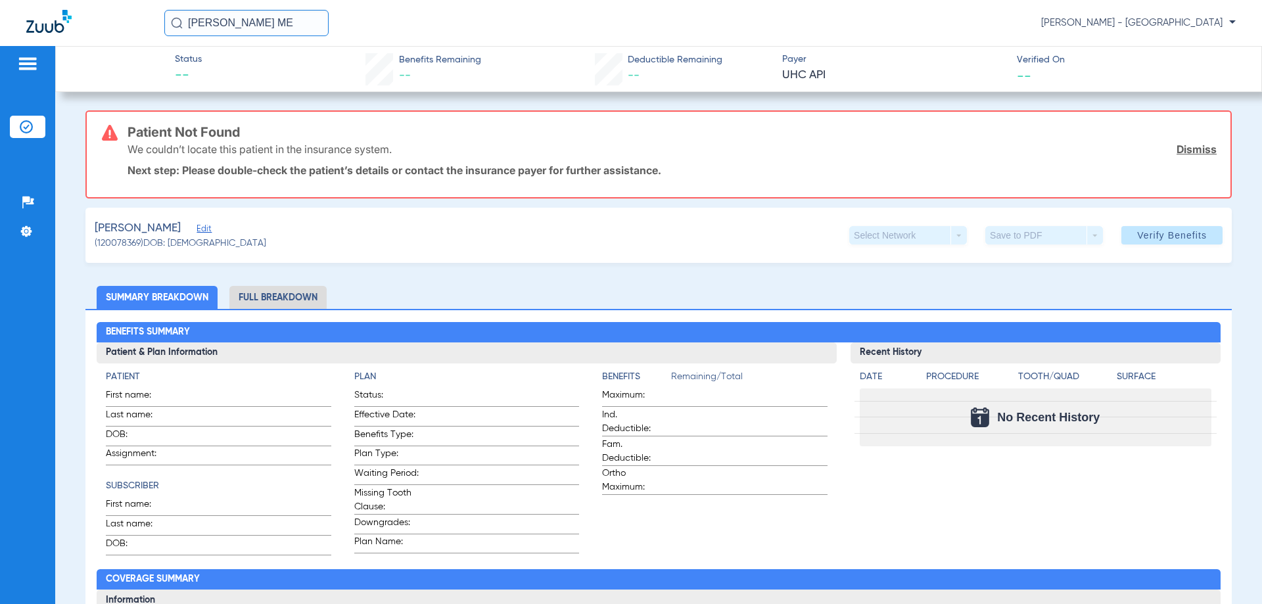
click at [28, 21] on img at bounding box center [48, 21] width 45 height 23
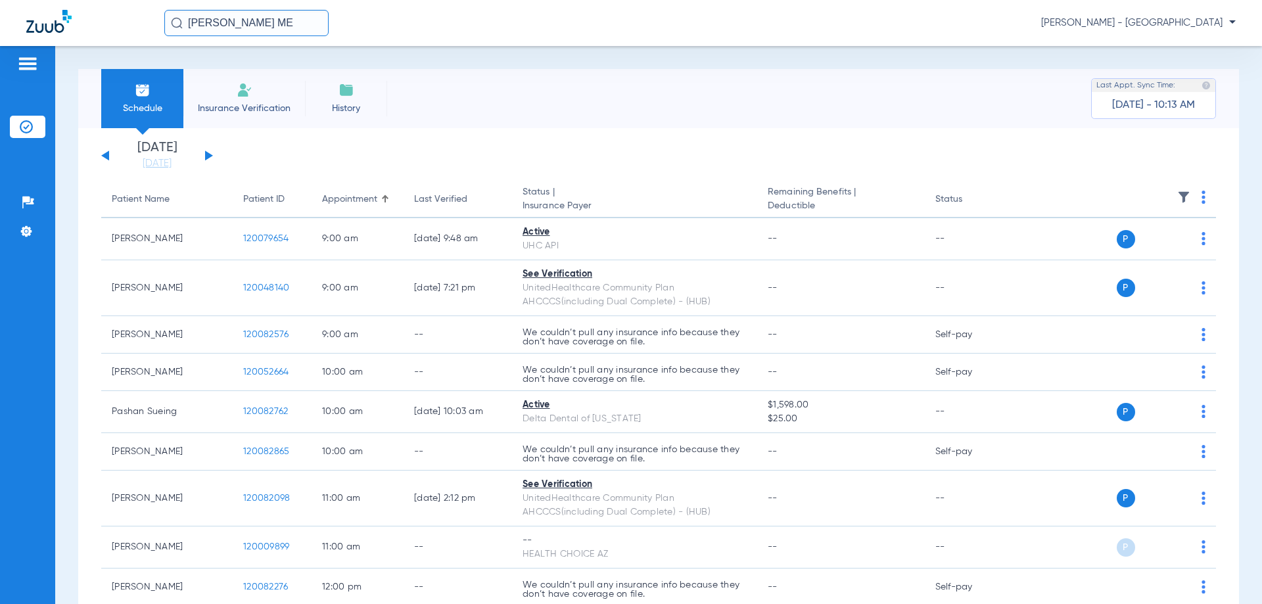
drag, startPoint x: 277, startPoint y: 22, endPoint x: 121, endPoint y: 18, distance: 155.9
click at [121, 18] on div "[PERSON_NAME] ME [PERSON_NAME] - [GEOGRAPHIC_DATA]" at bounding box center [631, 23] width 1262 height 46
drag, startPoint x: 276, startPoint y: 32, endPoint x: 157, endPoint y: 24, distance: 119.3
click at [157, 24] on div "BRIANNA GA [PERSON_NAME] - [GEOGRAPHIC_DATA]" at bounding box center [631, 23] width 1262 height 46
type input "[PERSON_NAME]"
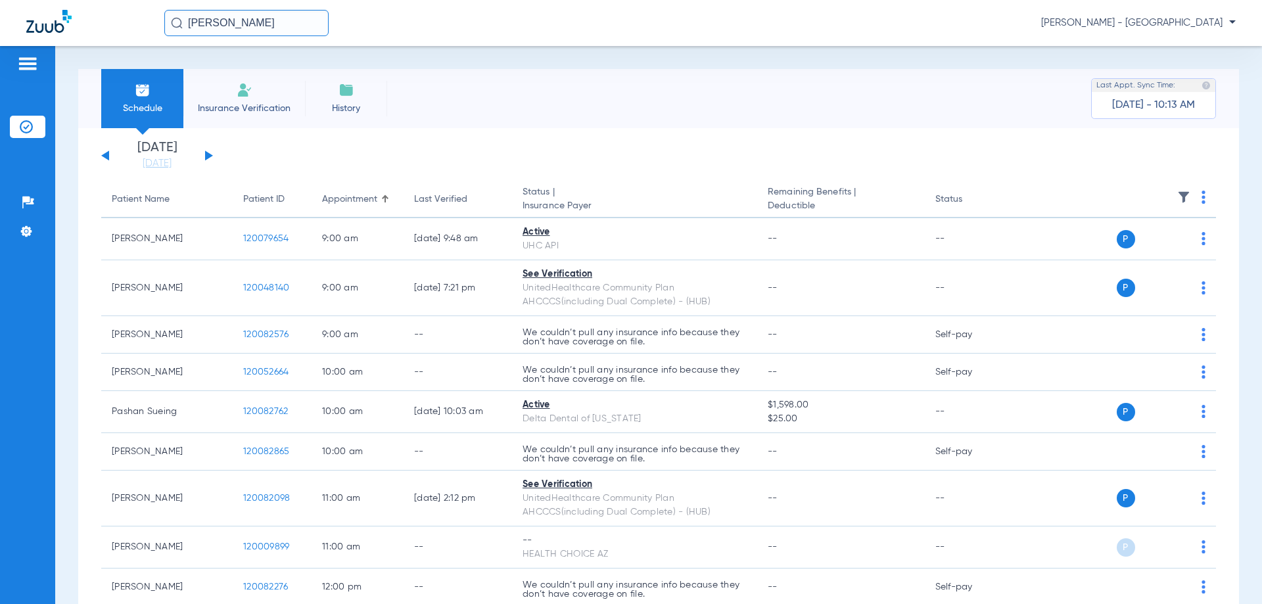
click at [66, 34] on div at bounding box center [95, 23] width 138 height 27
click at [54, 25] on img at bounding box center [48, 21] width 45 height 23
click at [53, 25] on img at bounding box center [48, 21] width 45 height 23
click at [242, 27] on input "[PERSON_NAME]" at bounding box center [246, 23] width 164 height 26
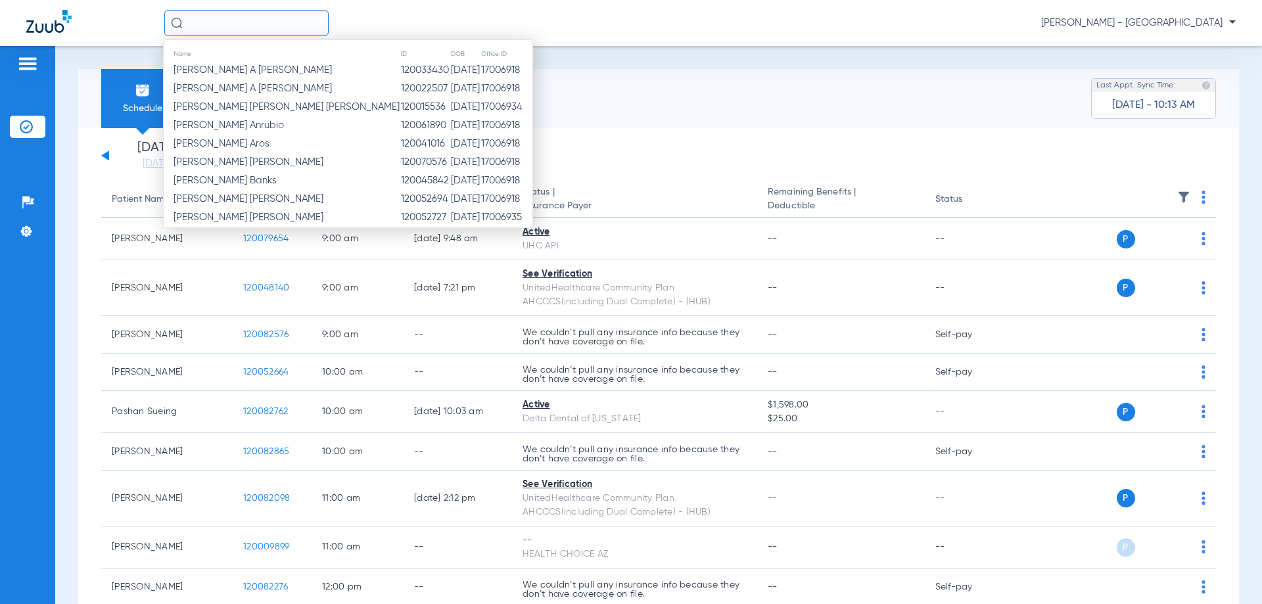
click at [242, 27] on input "text" at bounding box center [246, 23] width 164 height 26
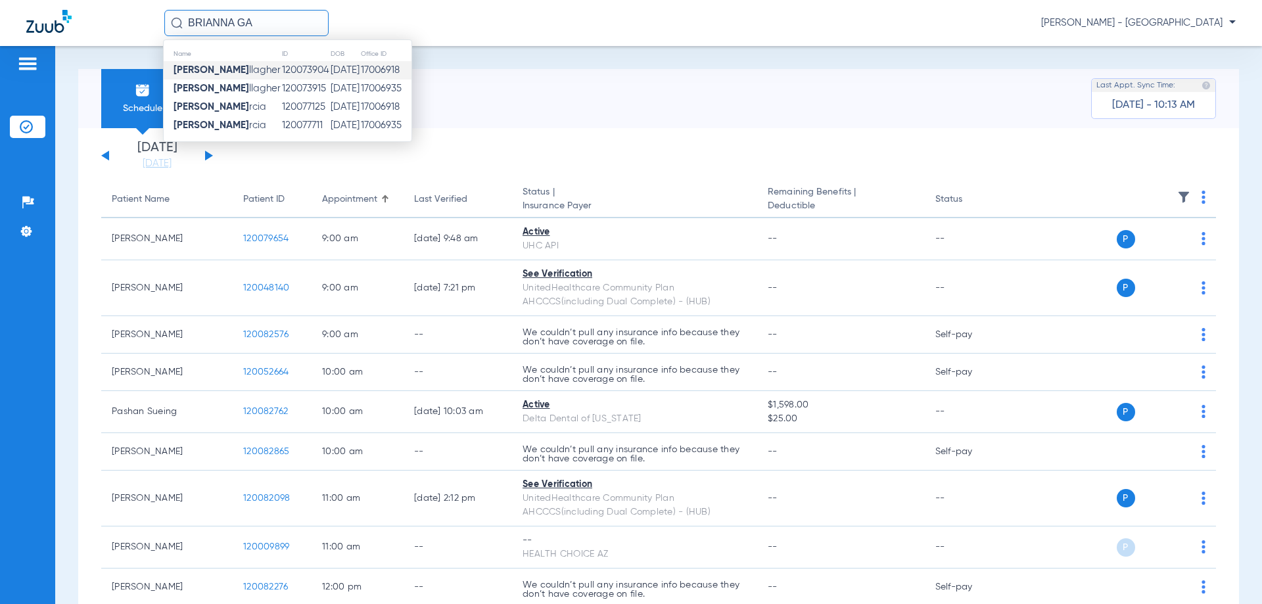
type input "BRIANNA GA"
click at [254, 72] on span "[PERSON_NAME] llagher" at bounding box center [227, 70] width 107 height 10
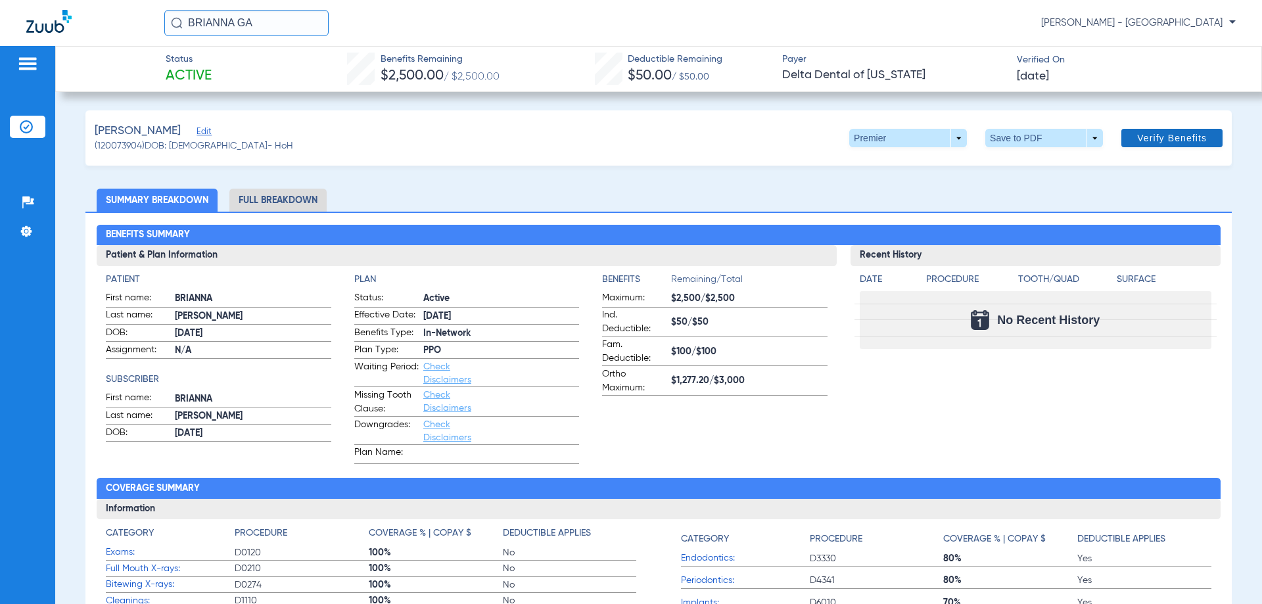
click at [1164, 147] on span at bounding box center [1172, 138] width 101 height 32
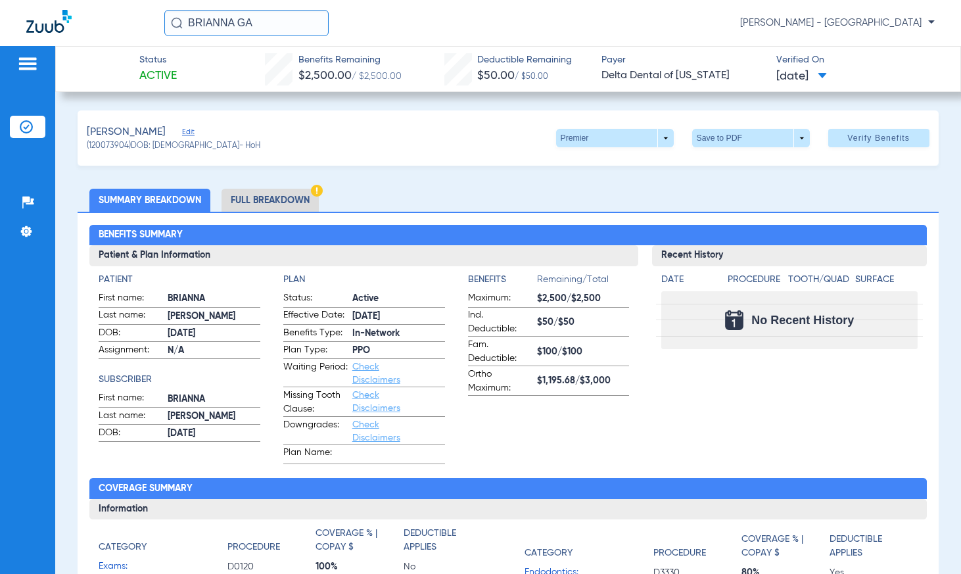
click at [594, 27] on div "BRIANNA GA [PERSON_NAME] - [GEOGRAPHIC_DATA]" at bounding box center [549, 23] width 771 height 26
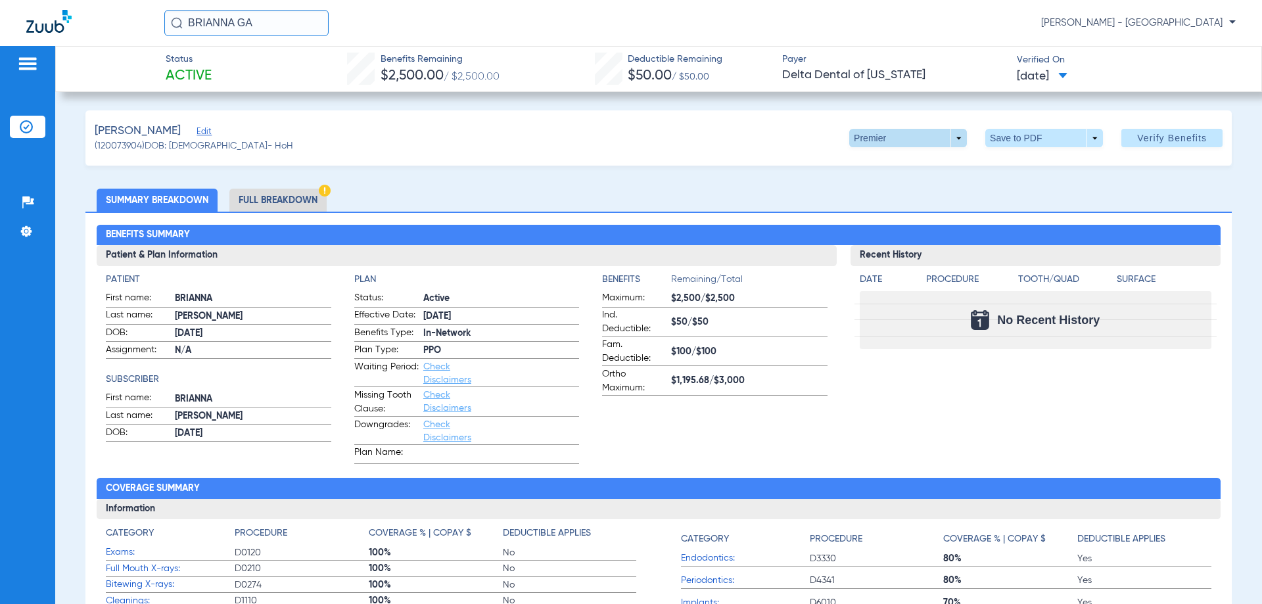
click at [893, 139] on span at bounding box center [909, 138] width 32 height 32
click at [878, 164] on span "PPO" at bounding box center [881, 164] width 61 height 9
